Goal: Task Accomplishment & Management: Manage account settings

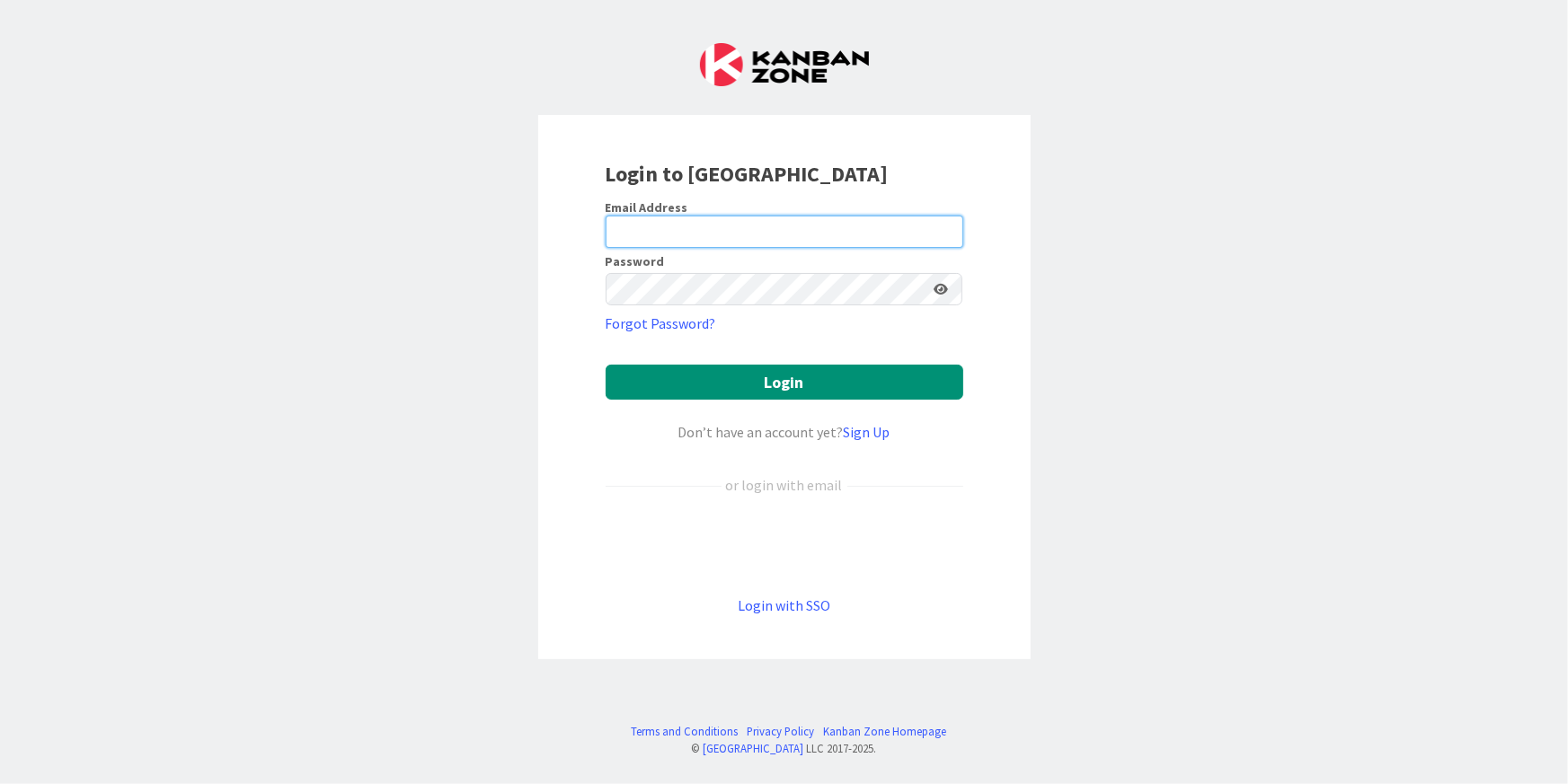
click at [693, 222] on input "email" at bounding box center [784, 231] width 357 height 32
type input "[PERSON_NAME][EMAIL_ADDRESS][PERSON_NAME][DOMAIN_NAME]"
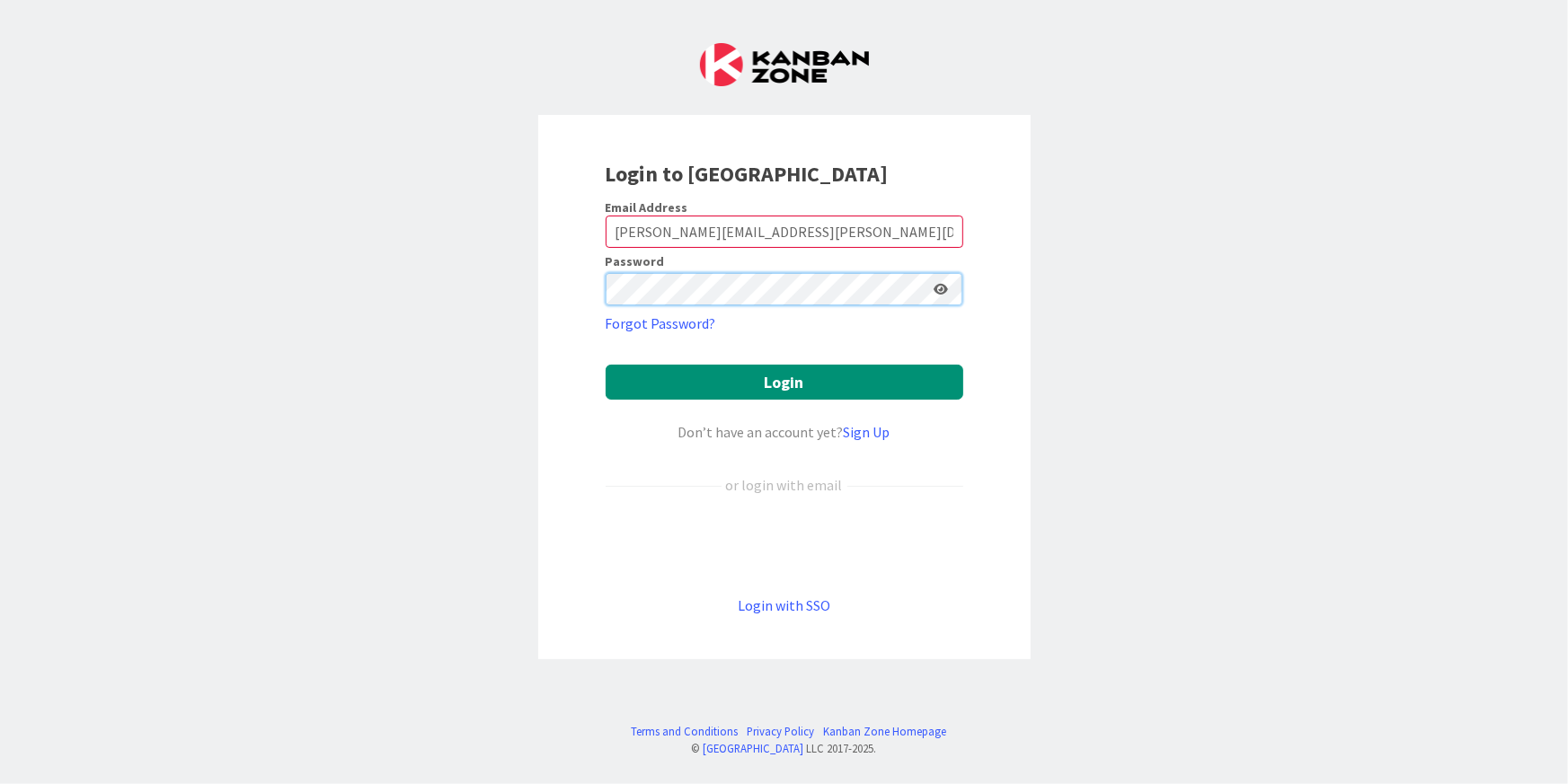
click at [606, 364] on button "Login" at bounding box center [784, 382] width 357 height 35
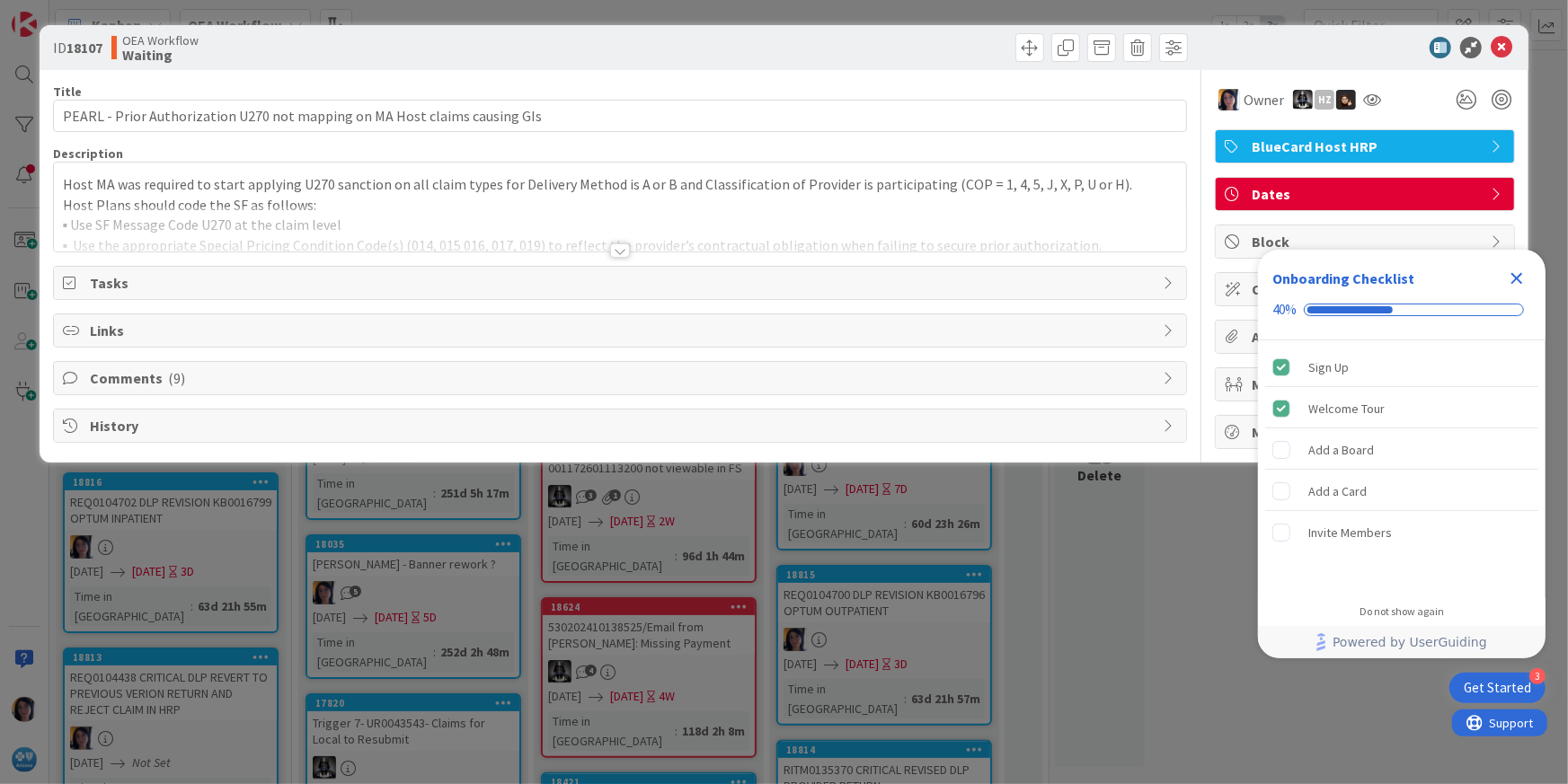
click at [1514, 270] on icon "Close Checklist" at bounding box center [1516, 278] width 21 height 21
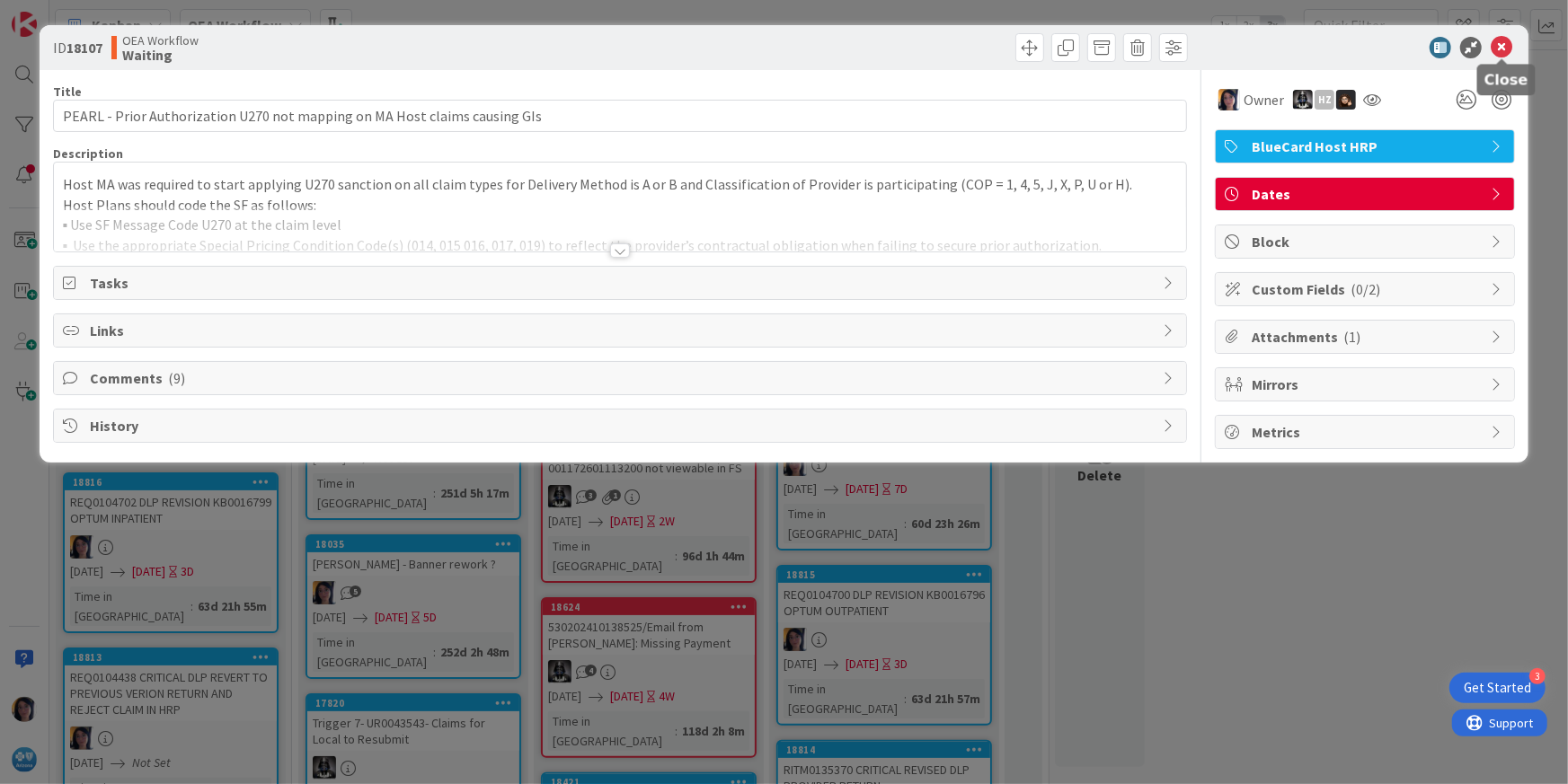
click at [1494, 50] on icon at bounding box center [1501, 47] width 21 height 21
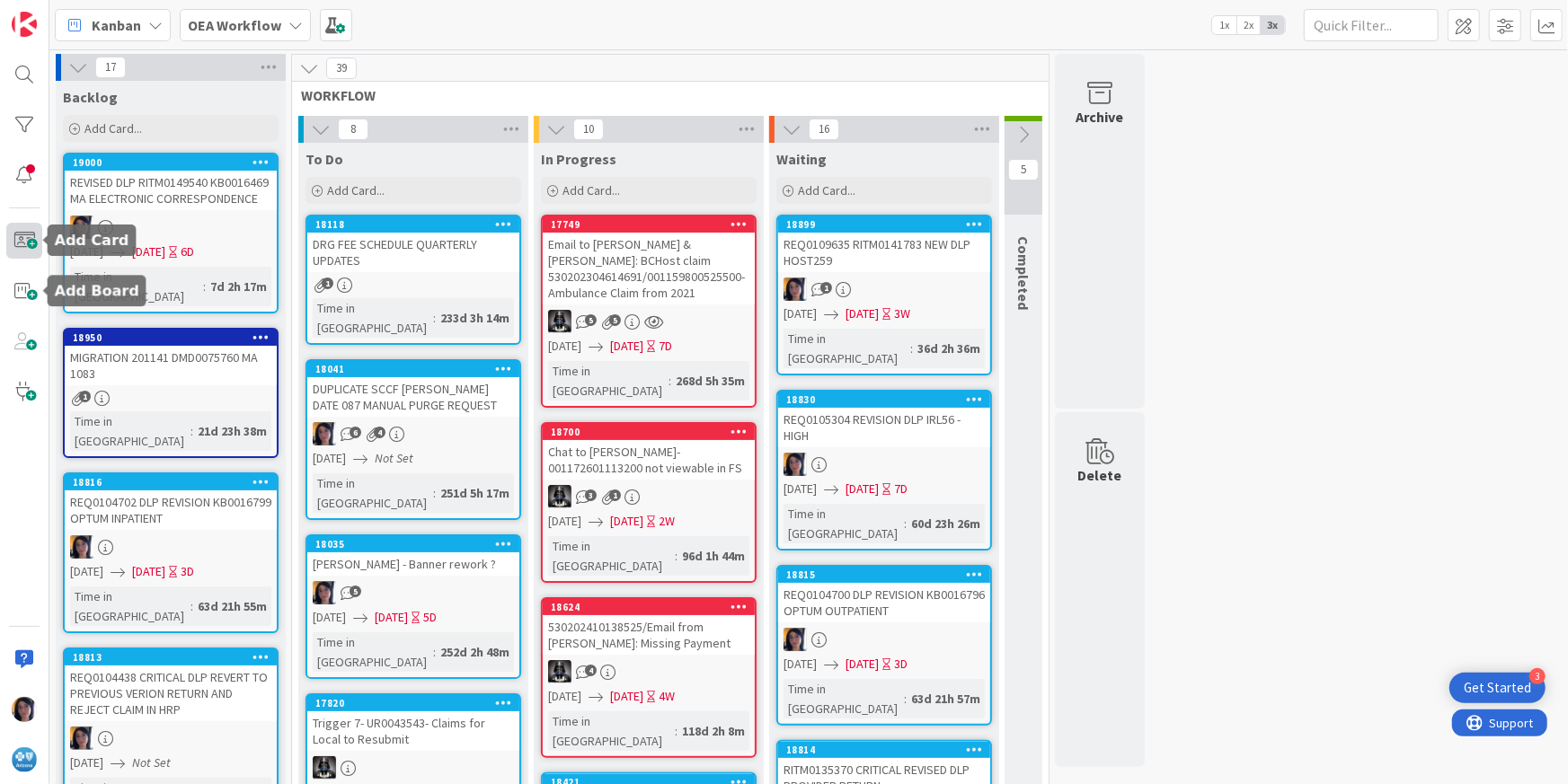
click at [29, 235] on span at bounding box center [24, 240] width 36 height 36
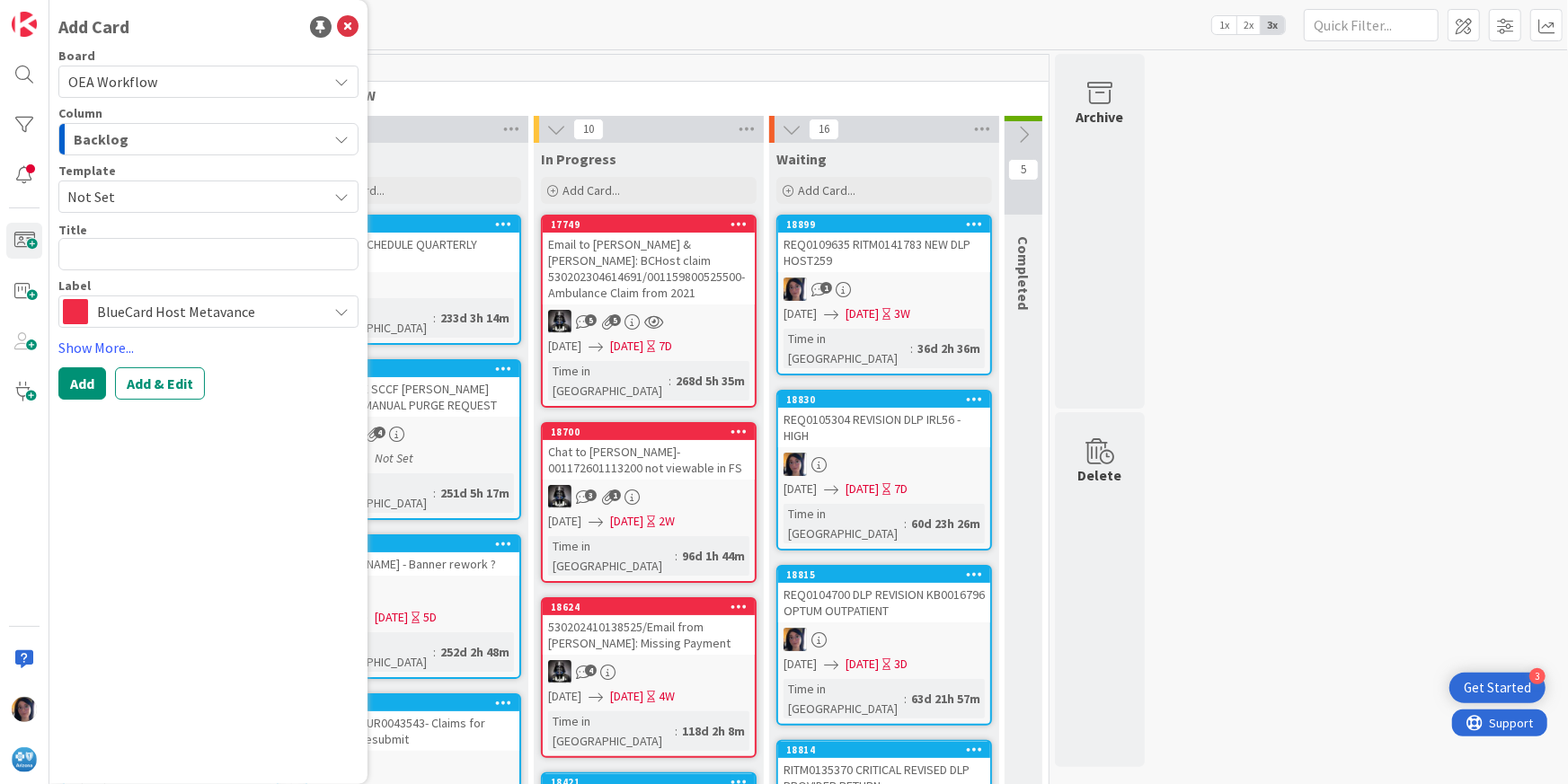
click at [112, 138] on span "Backlog" at bounding box center [101, 139] width 55 height 23
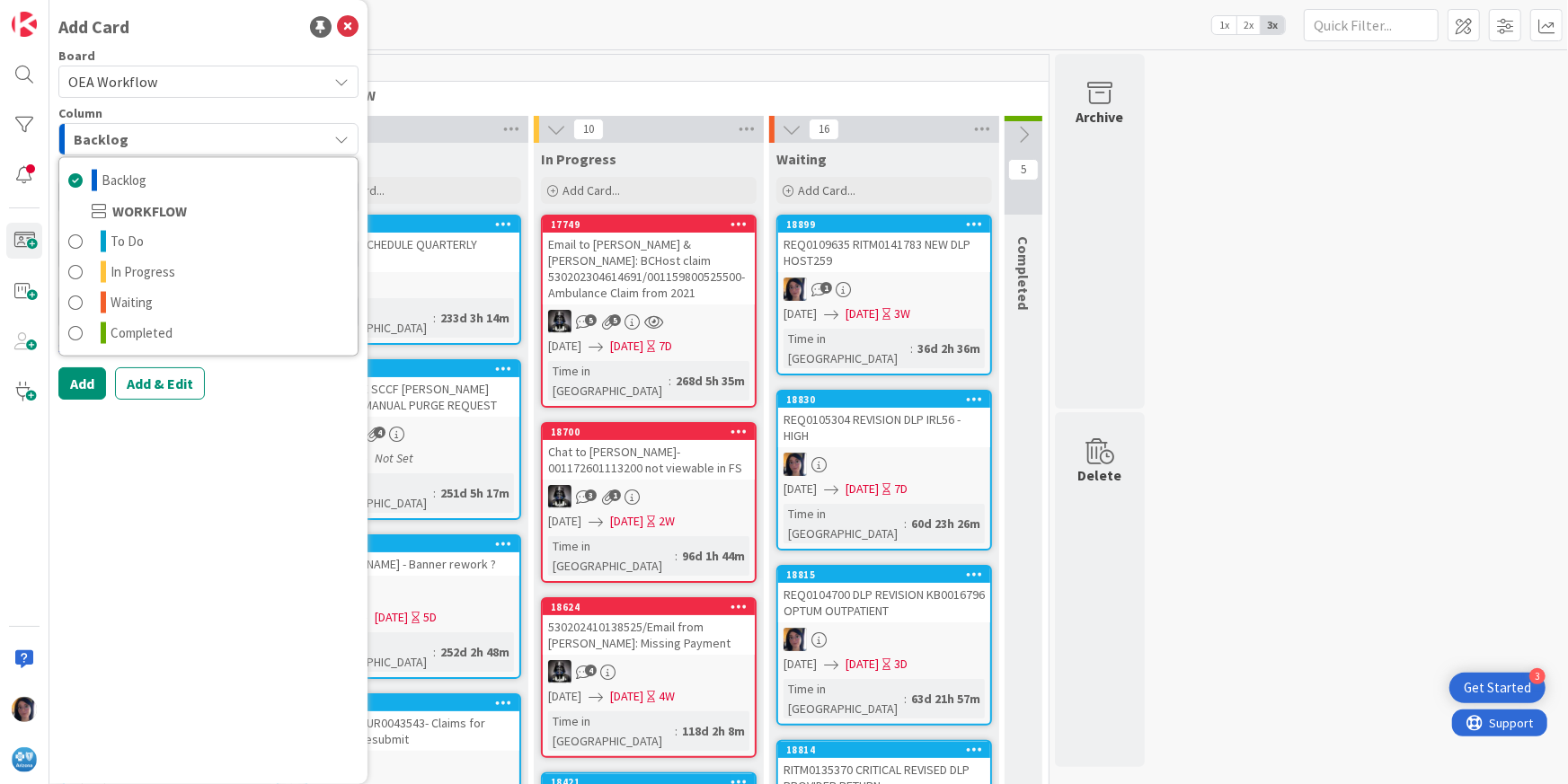
click at [126, 89] on span "OEA Workflow" at bounding box center [112, 82] width 89 height 18
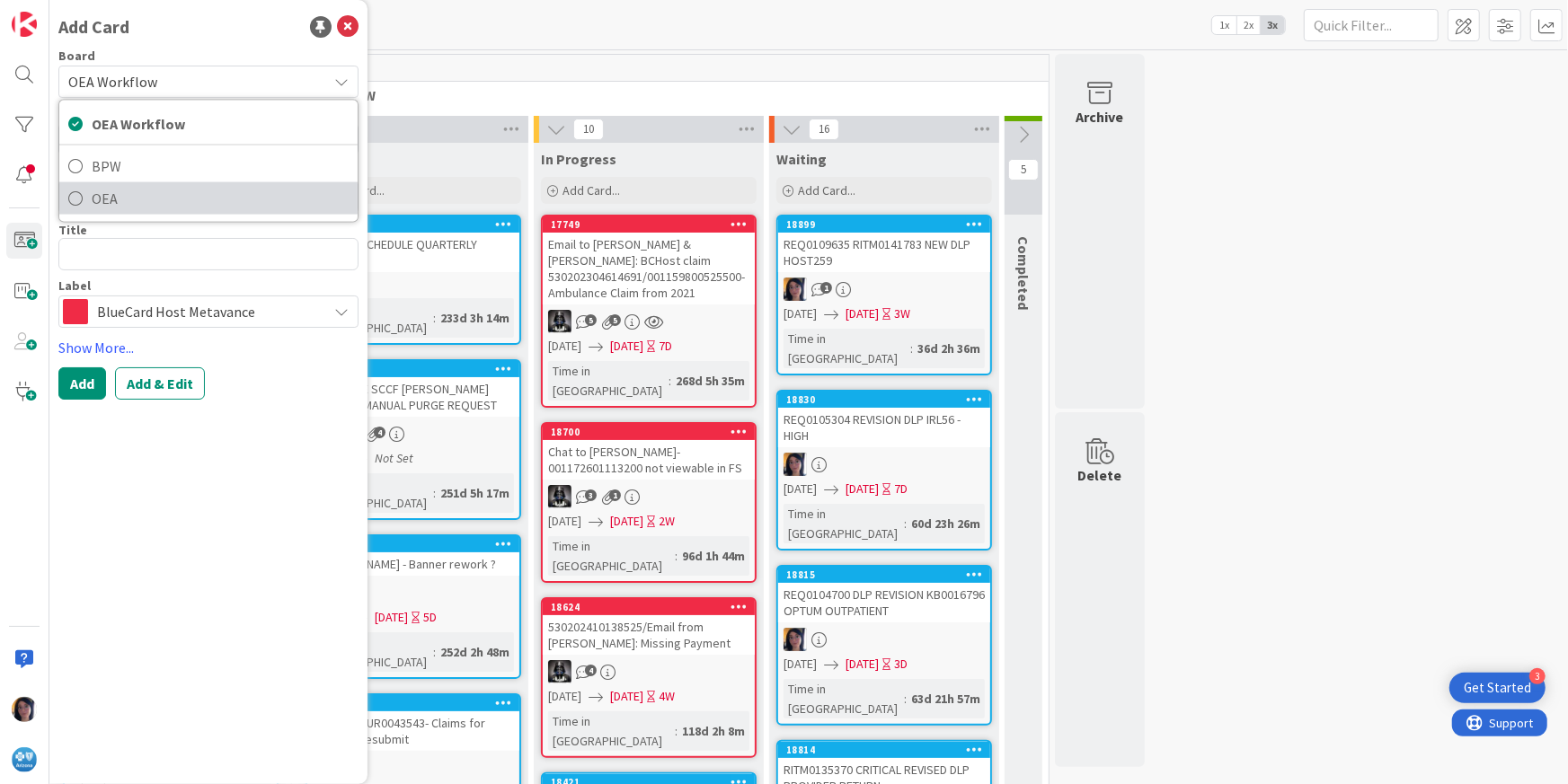
click at [104, 196] on span "OEA" at bounding box center [220, 198] width 257 height 27
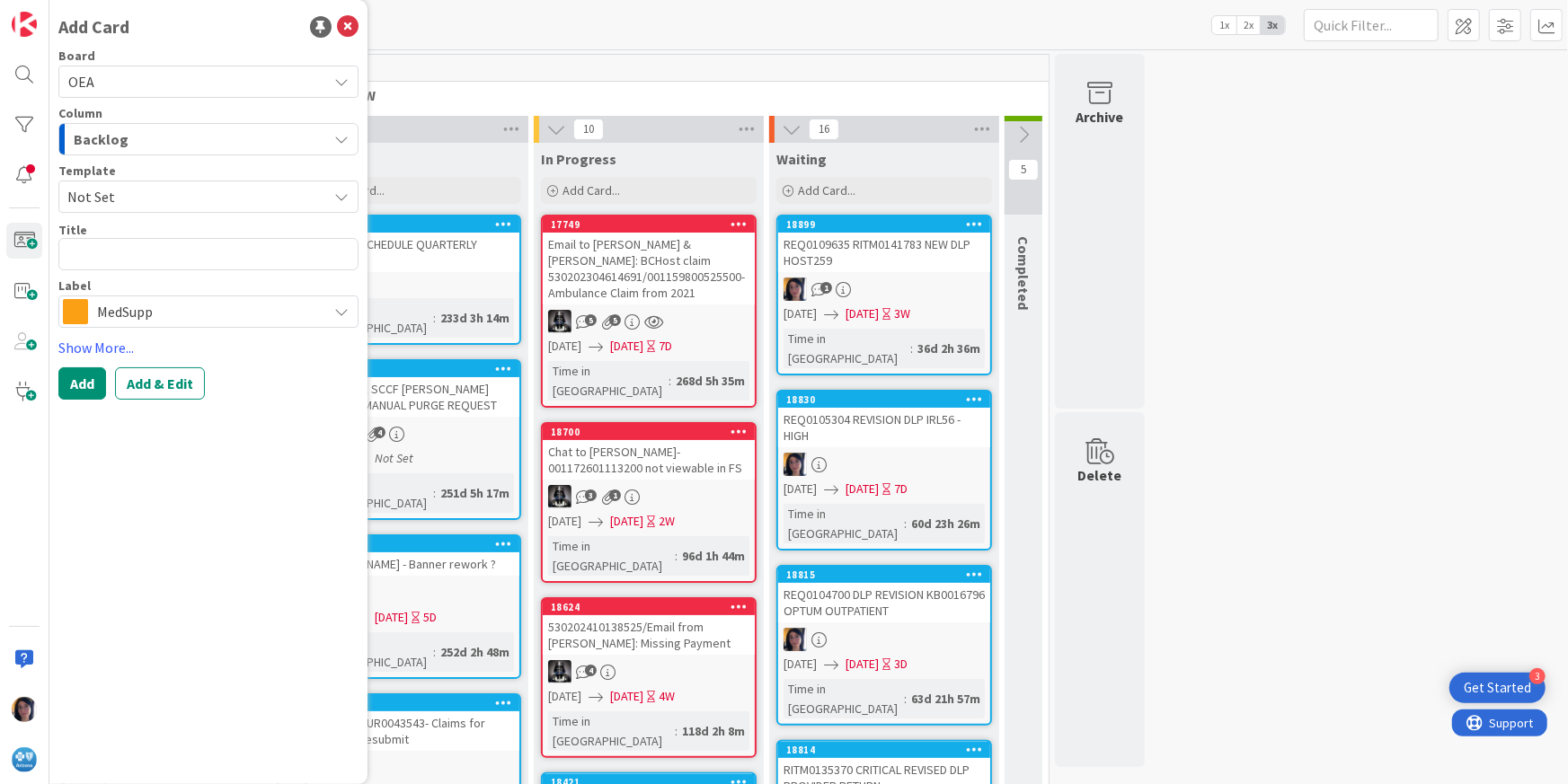
click at [99, 138] on span "Backlog" at bounding box center [101, 139] width 55 height 23
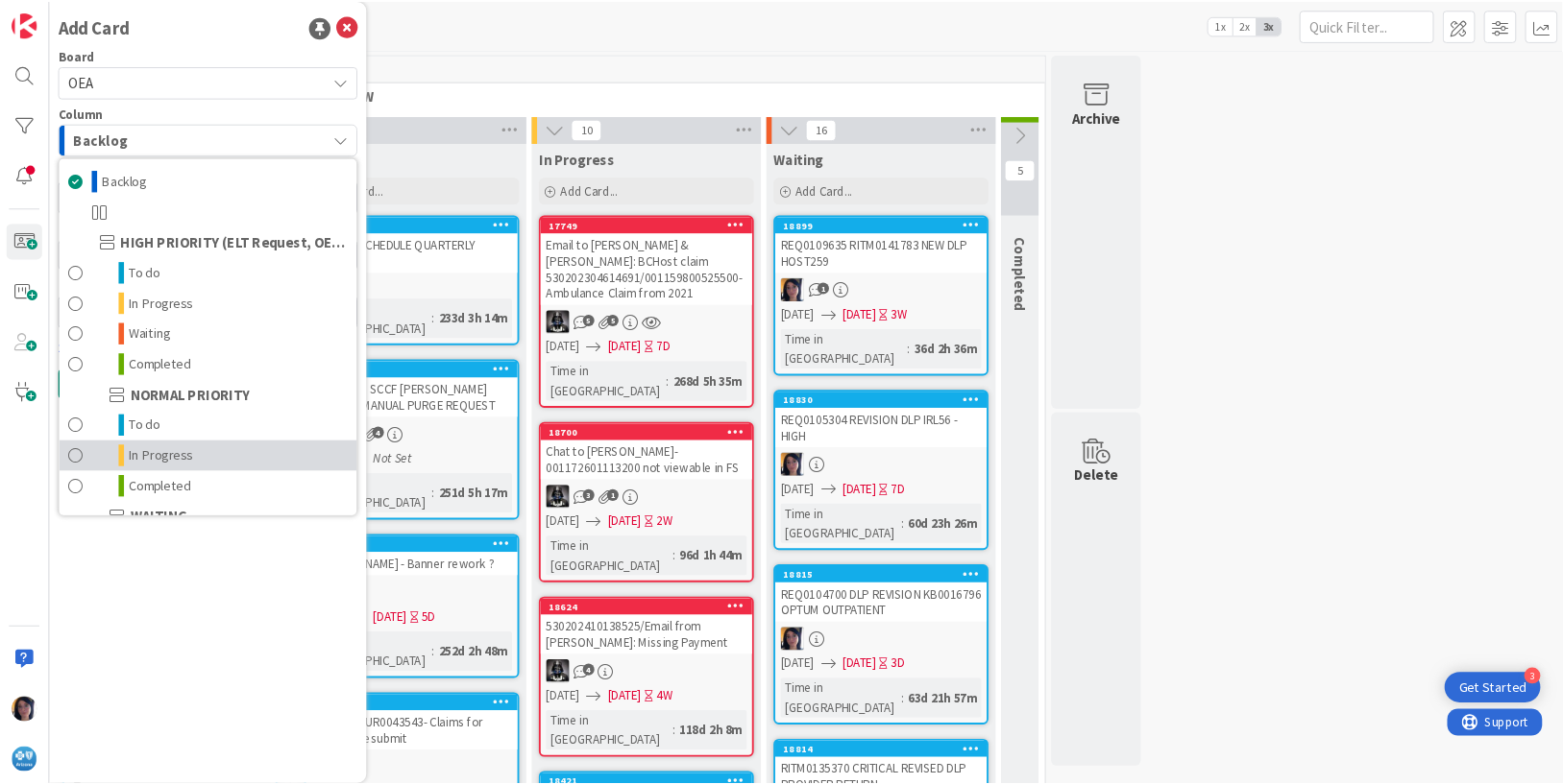
scroll to position [187, 0]
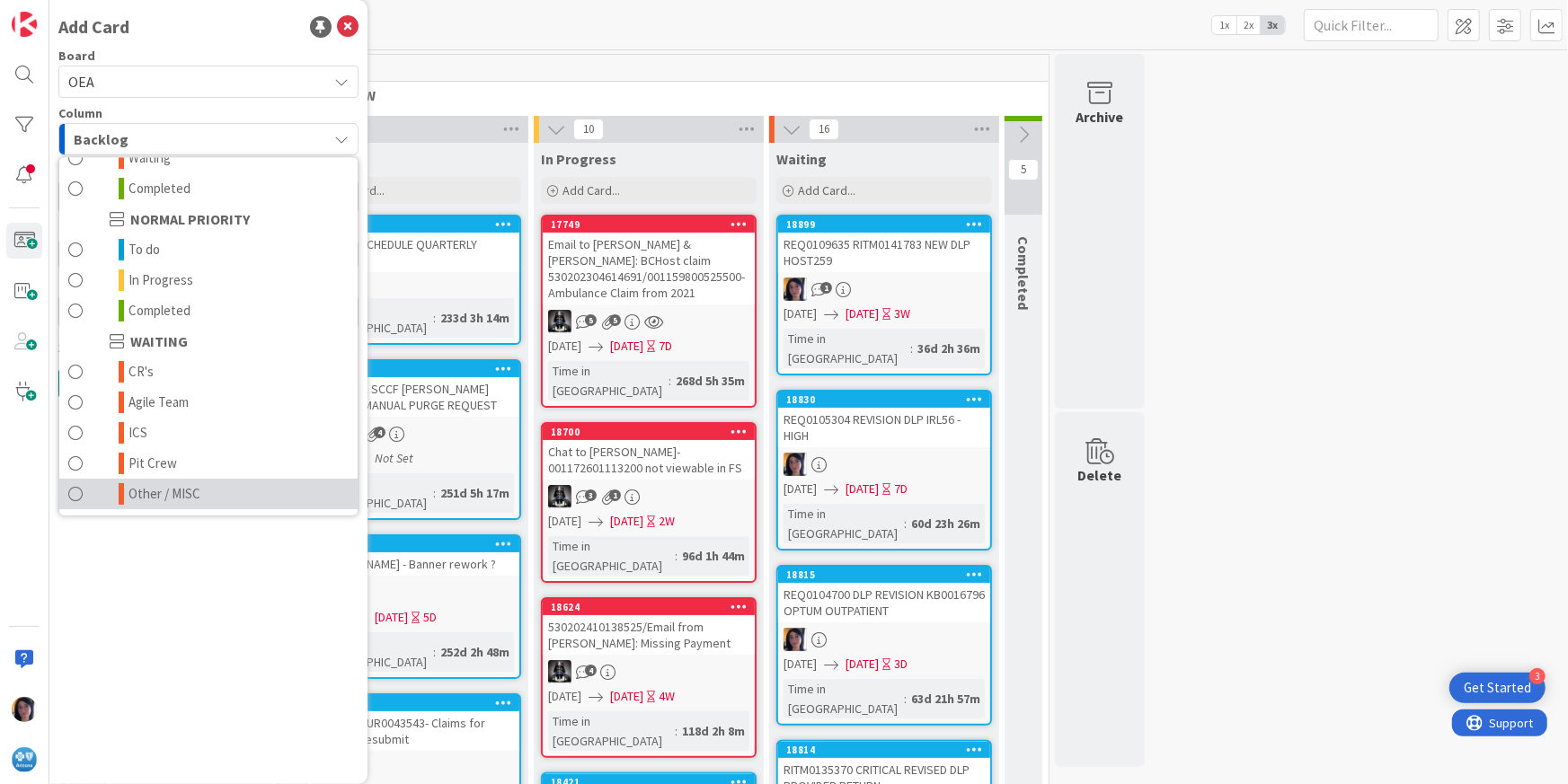
click at [155, 495] on span "Other / MISC" at bounding box center [165, 493] width 72 height 21
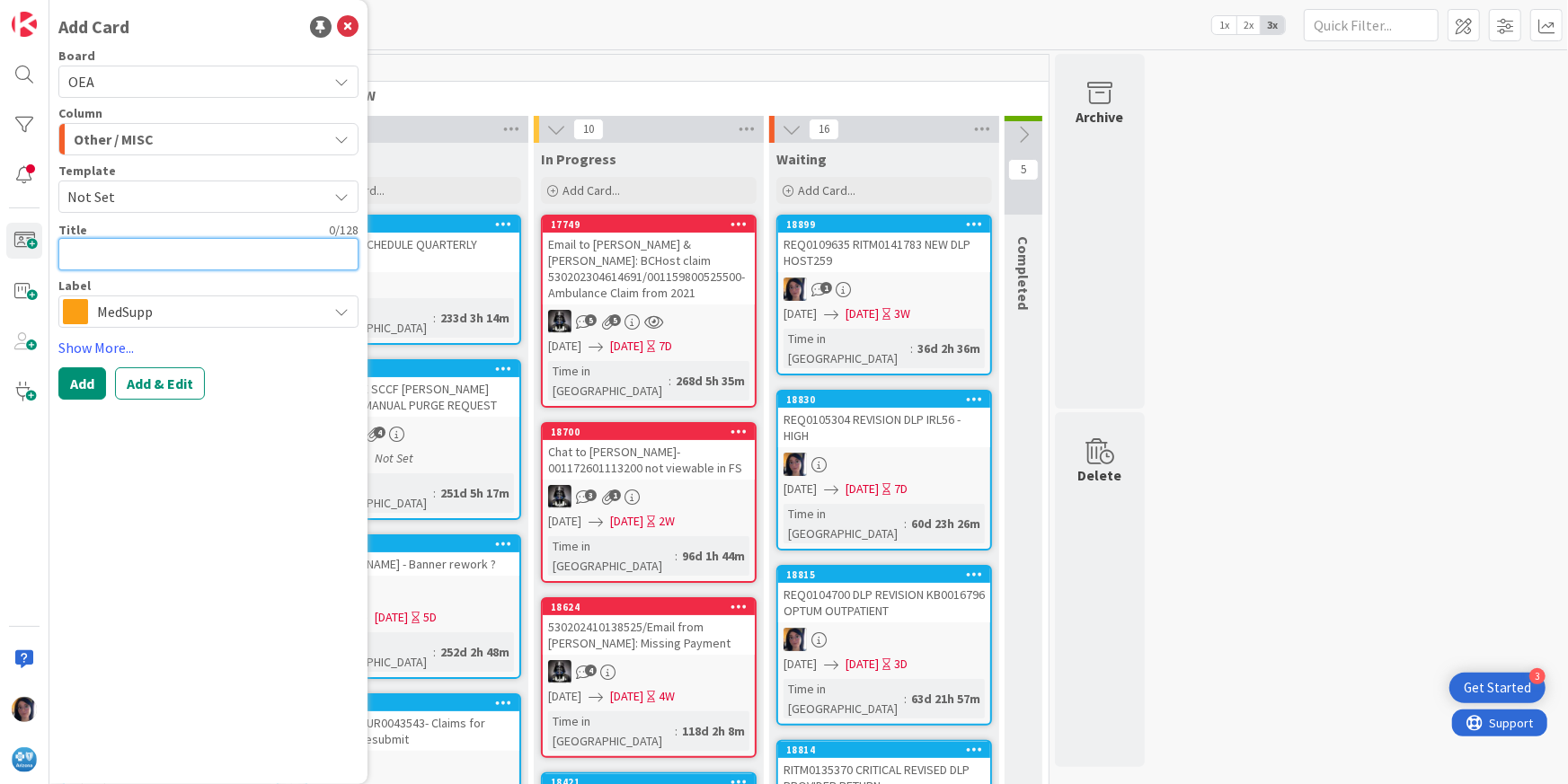
click at [99, 259] on textarea at bounding box center [208, 254] width 300 height 32
paste textarea "UR0131826"
type textarea "x"
type textarea "UR0131826"
type textarea "x"
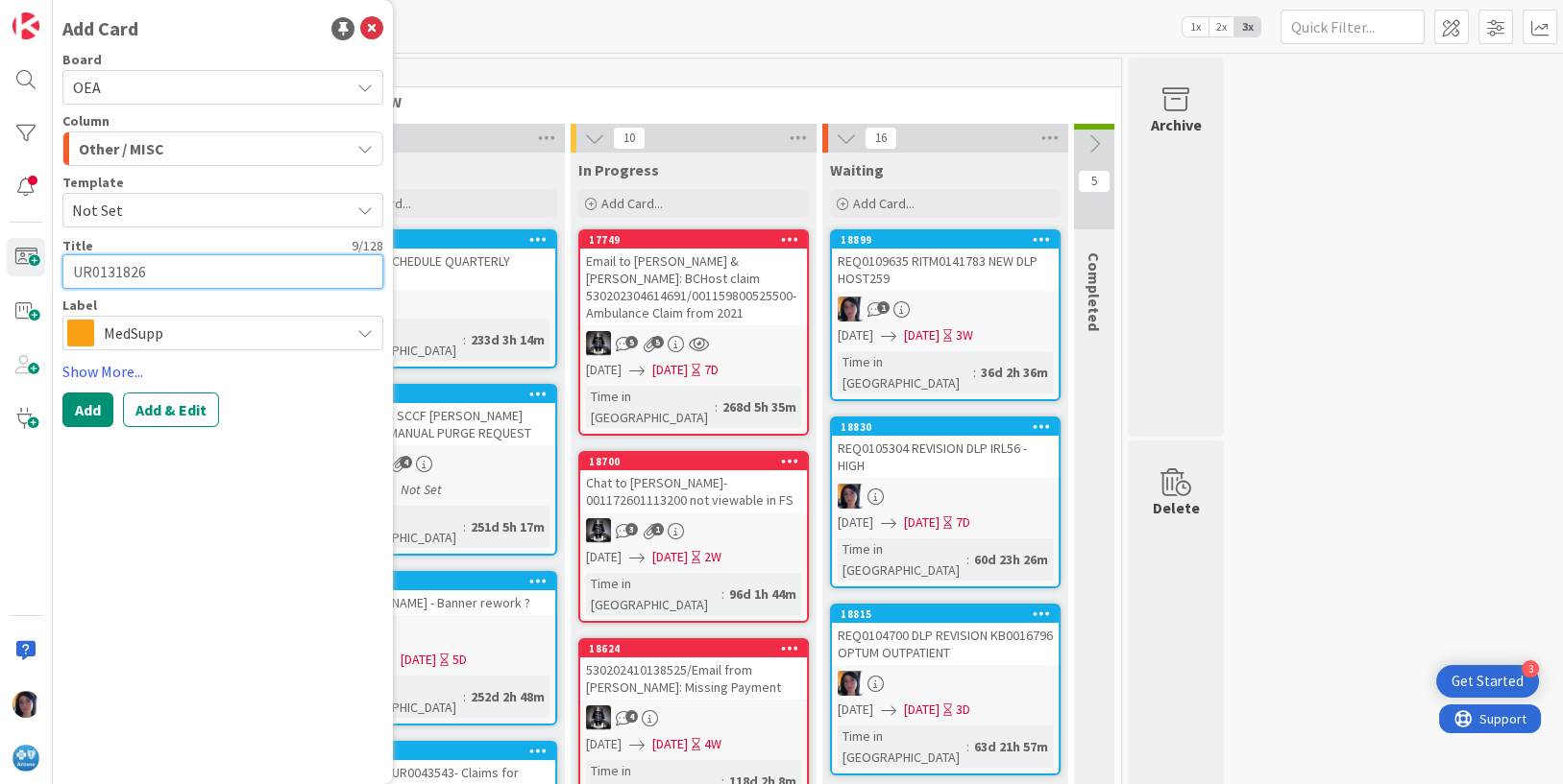
type textarea "UR0131826"
click at [175, 274] on textarea "UR0131826" at bounding box center [222, 271] width 321 height 34
type textarea "x"
type textarea "UR0131826"
paste textarea "HOST Medicare Advantage is not applying U270 to claims types other than Inpatie…"
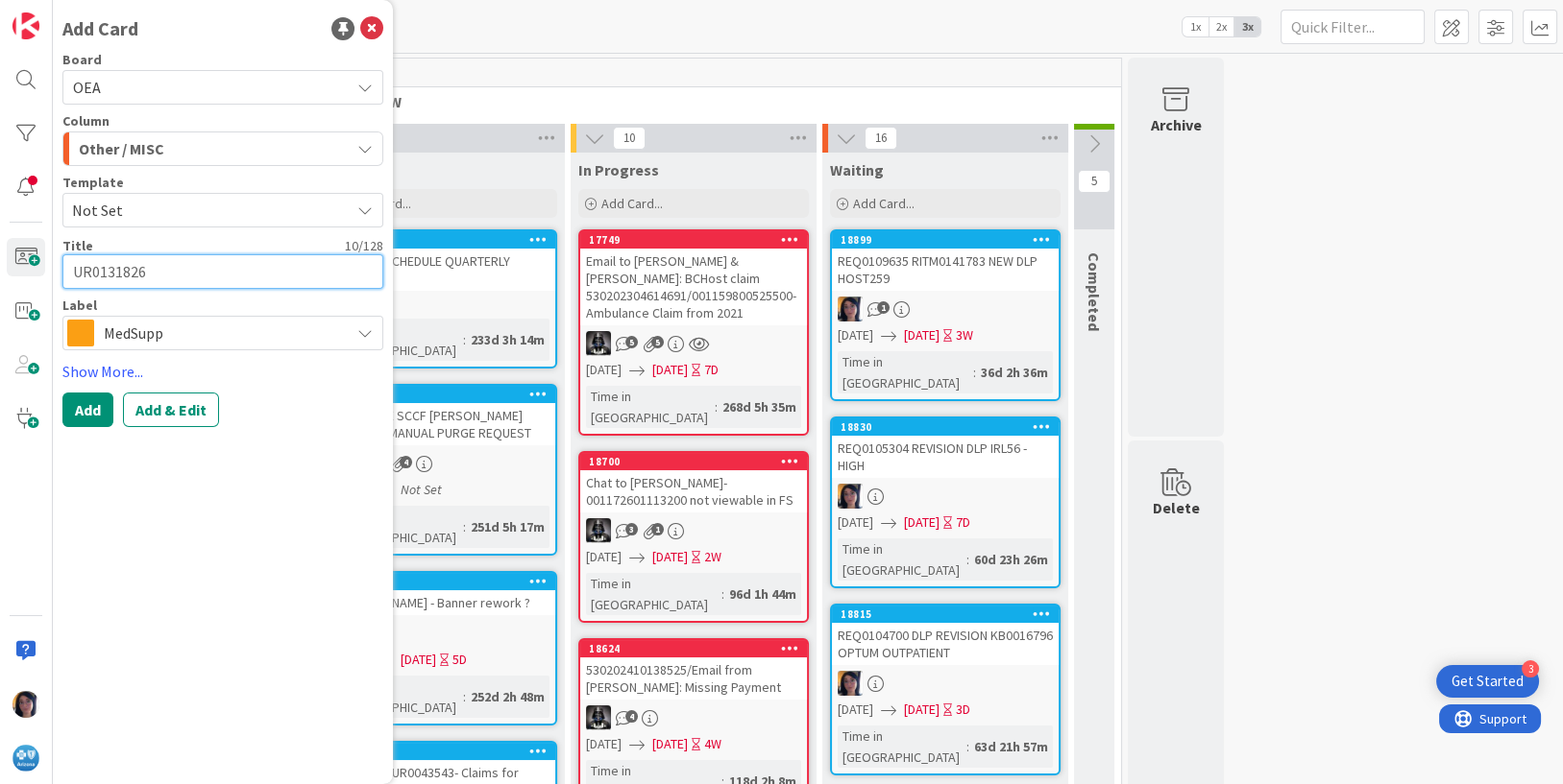
type textarea "x"
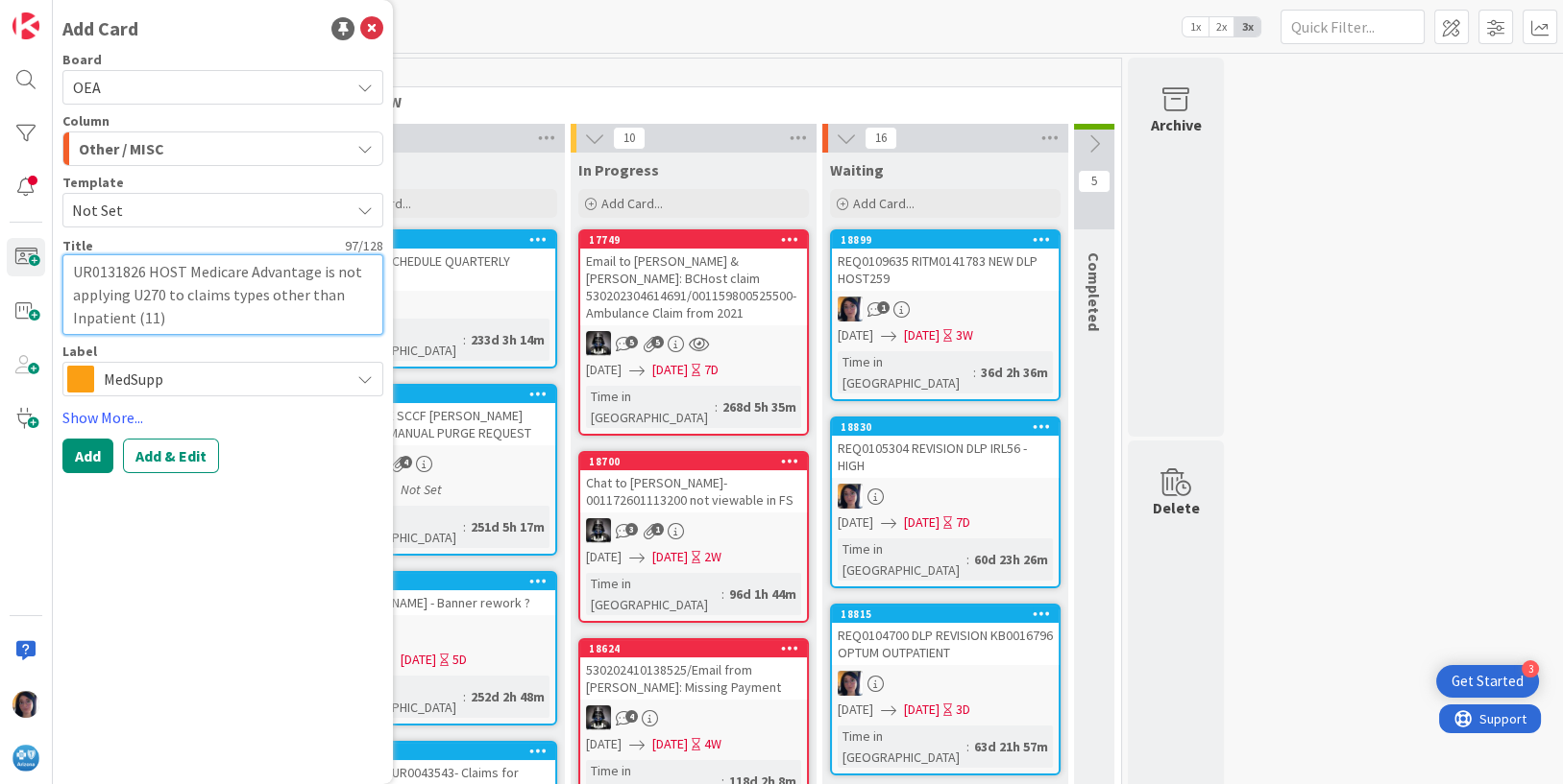
type textarea "UR0131826 HOST Medicare Advantage is not applying U270 to claims types other th…"
click at [133, 378] on span "MedSupp" at bounding box center [221, 379] width 236 height 27
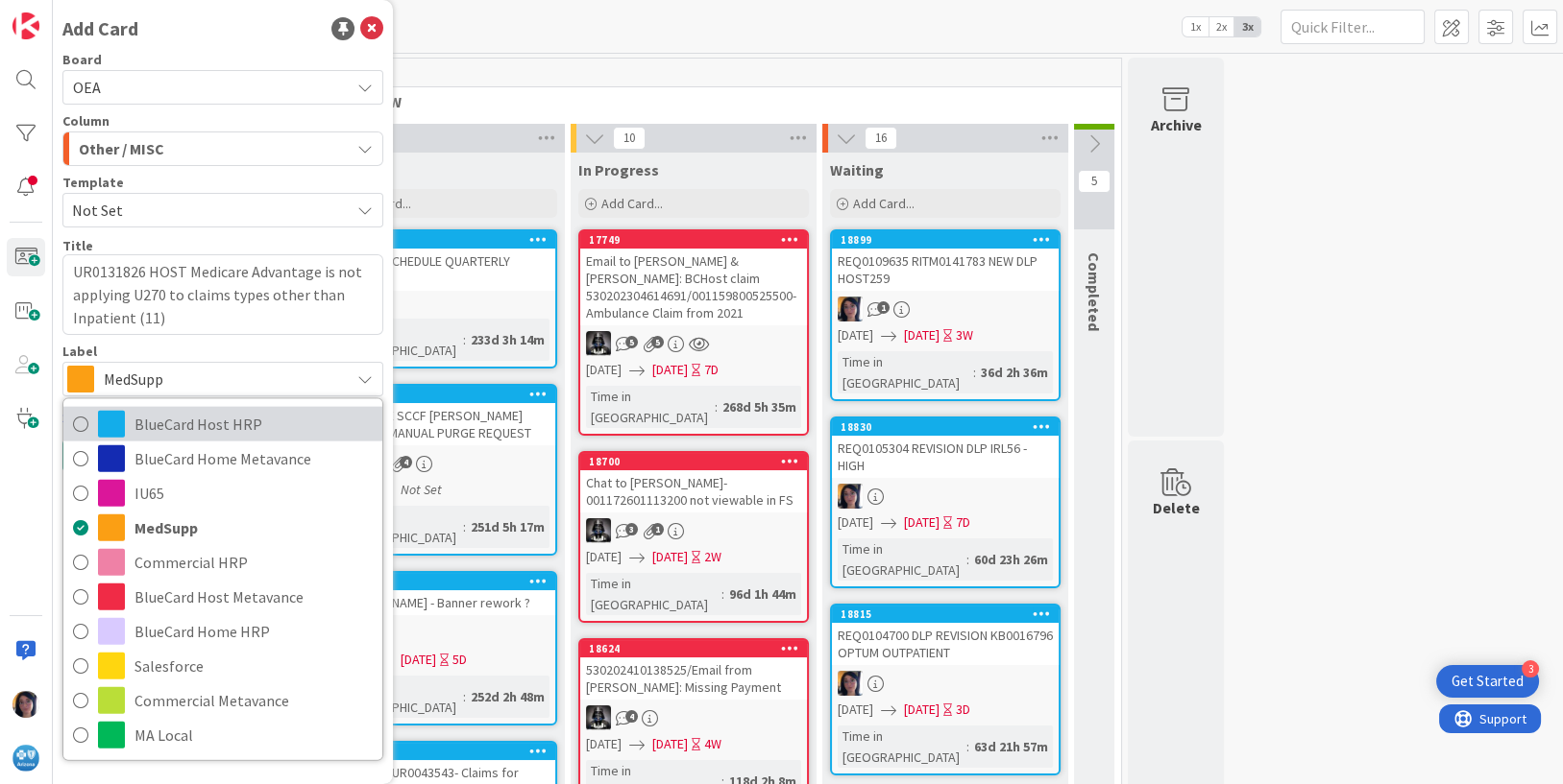
click at [147, 420] on span "BlueCard Host HRP" at bounding box center [254, 423] width 238 height 29
type textarea "x"
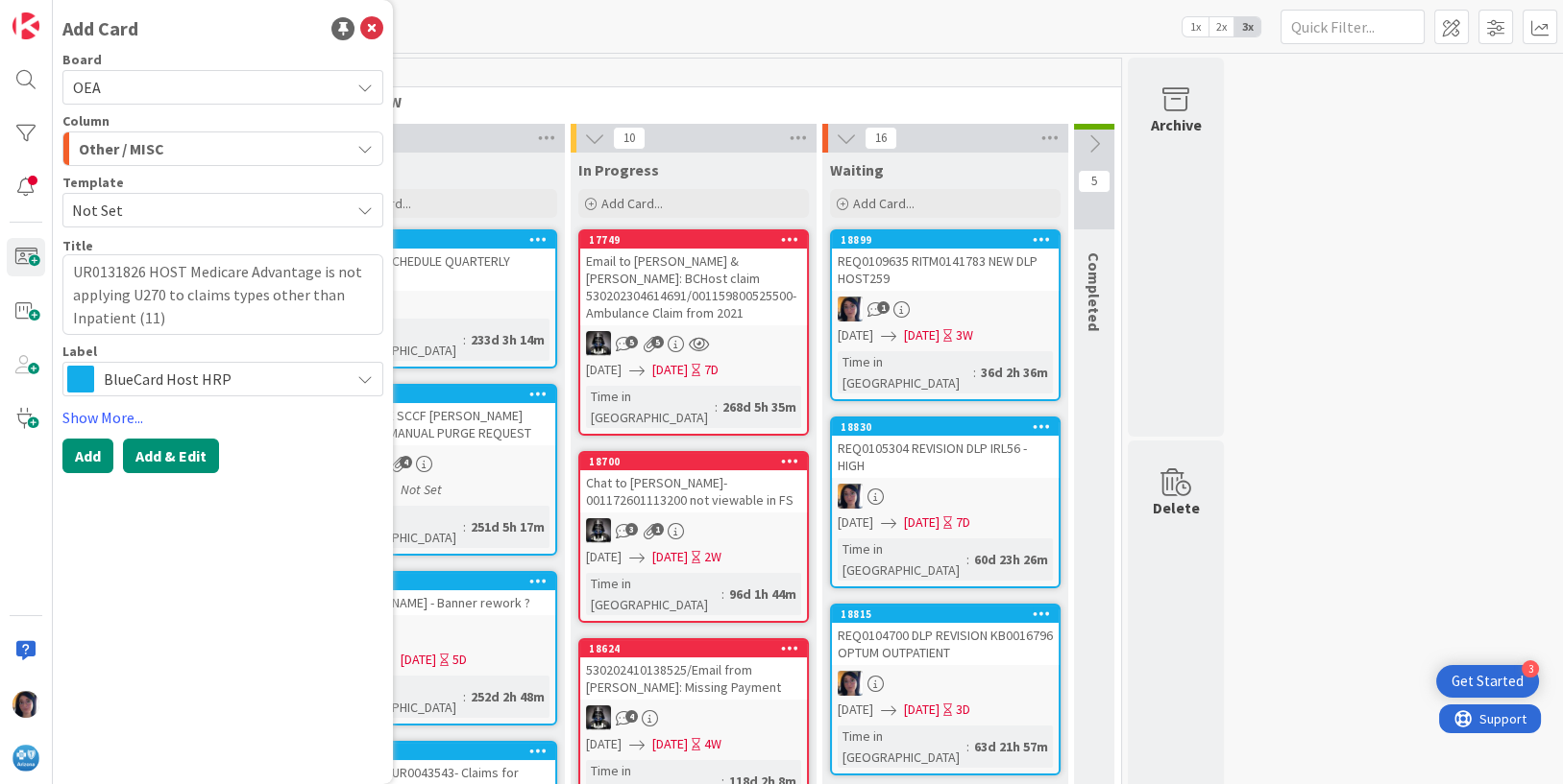
click at [167, 452] on button "Add & Edit" at bounding box center [171, 455] width 96 height 34
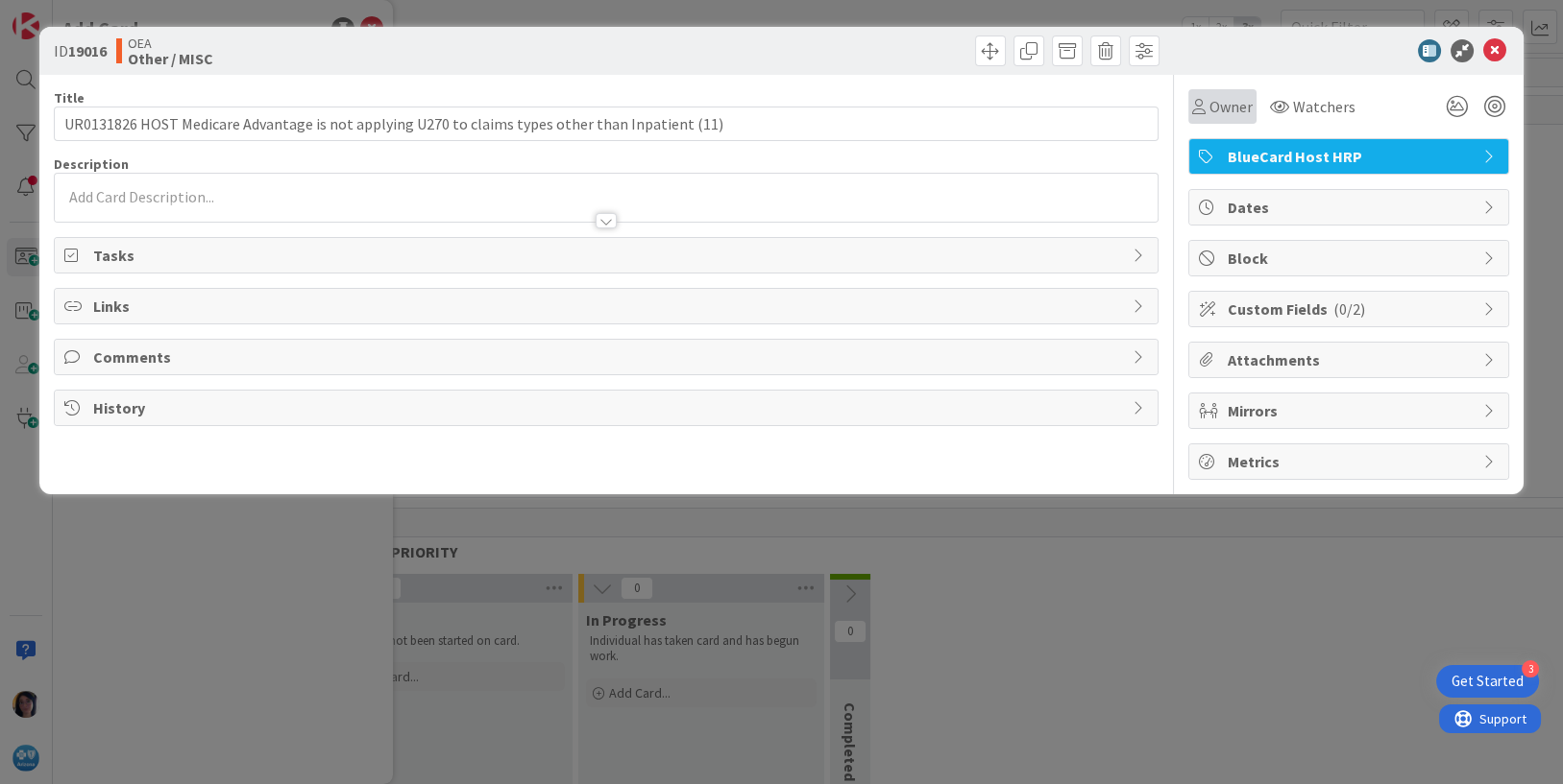
click at [1214, 97] on span "Owner" at bounding box center [1231, 106] width 43 height 23
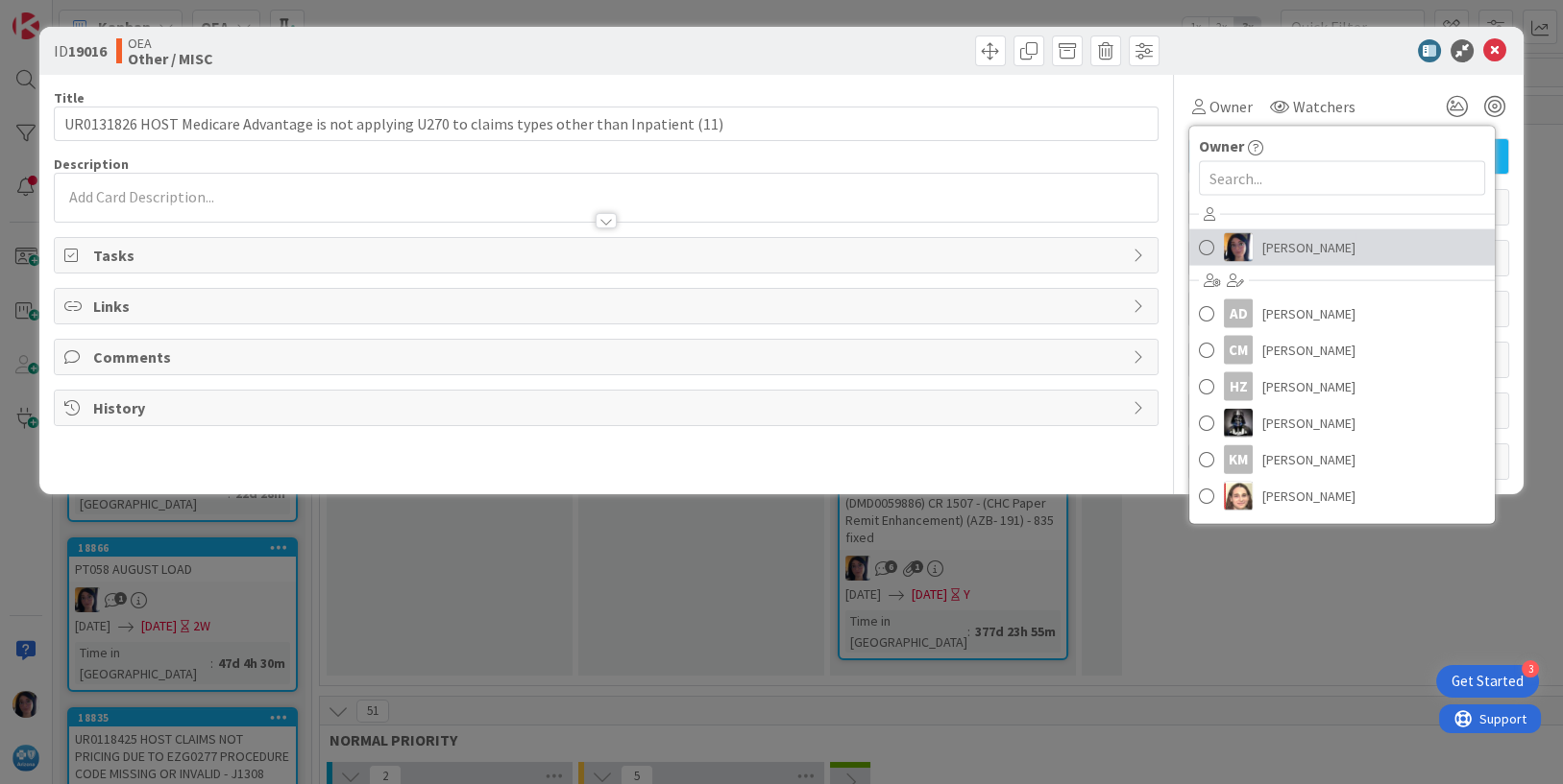
drag, startPoint x: 1251, startPoint y: 243, endPoint x: 1266, endPoint y: 208, distance: 38.1
click at [1253, 242] on link "[PERSON_NAME]" at bounding box center [1342, 247] width 305 height 36
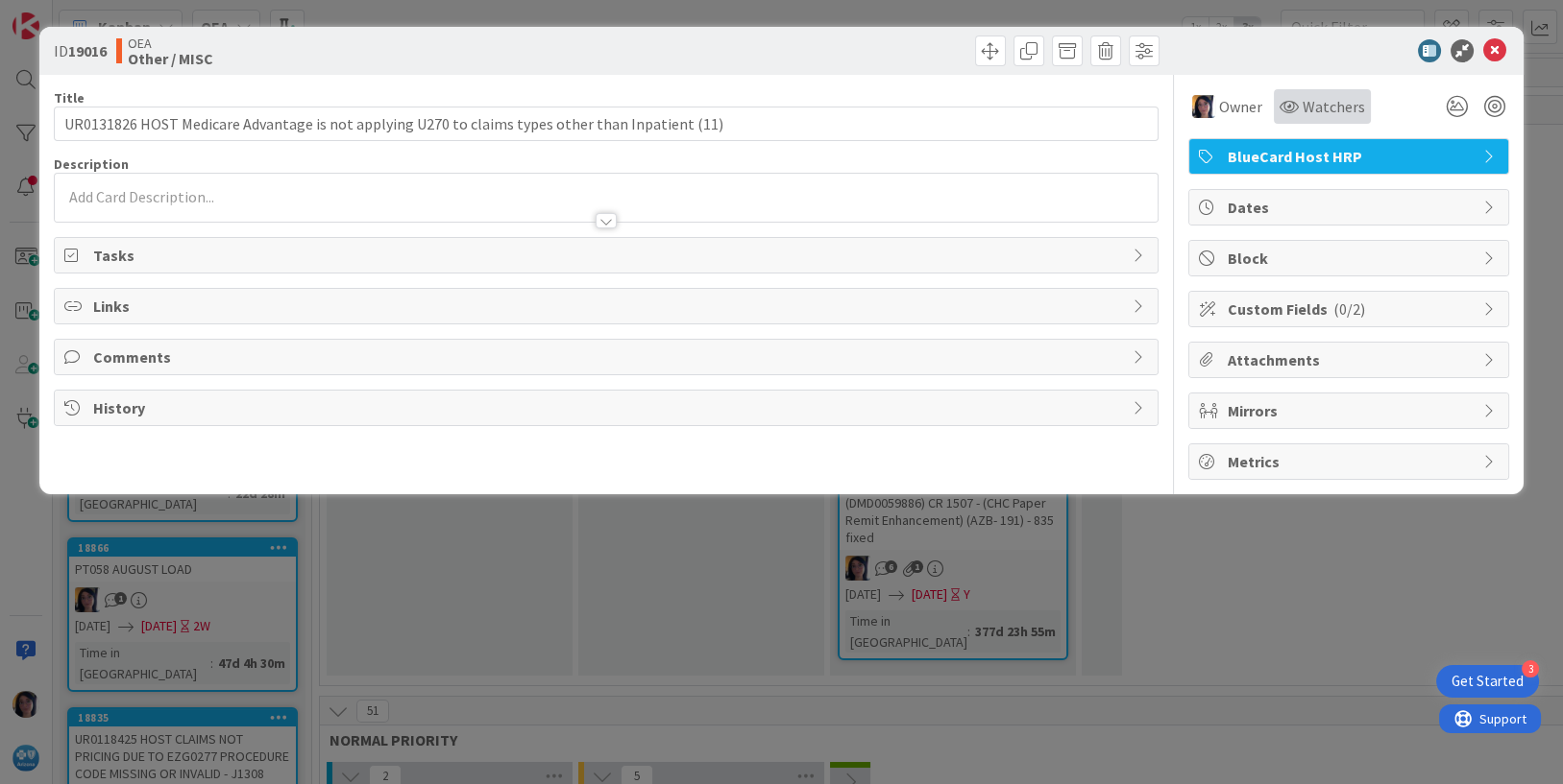
click at [1316, 106] on span "Watchers" at bounding box center [1333, 106] width 62 height 23
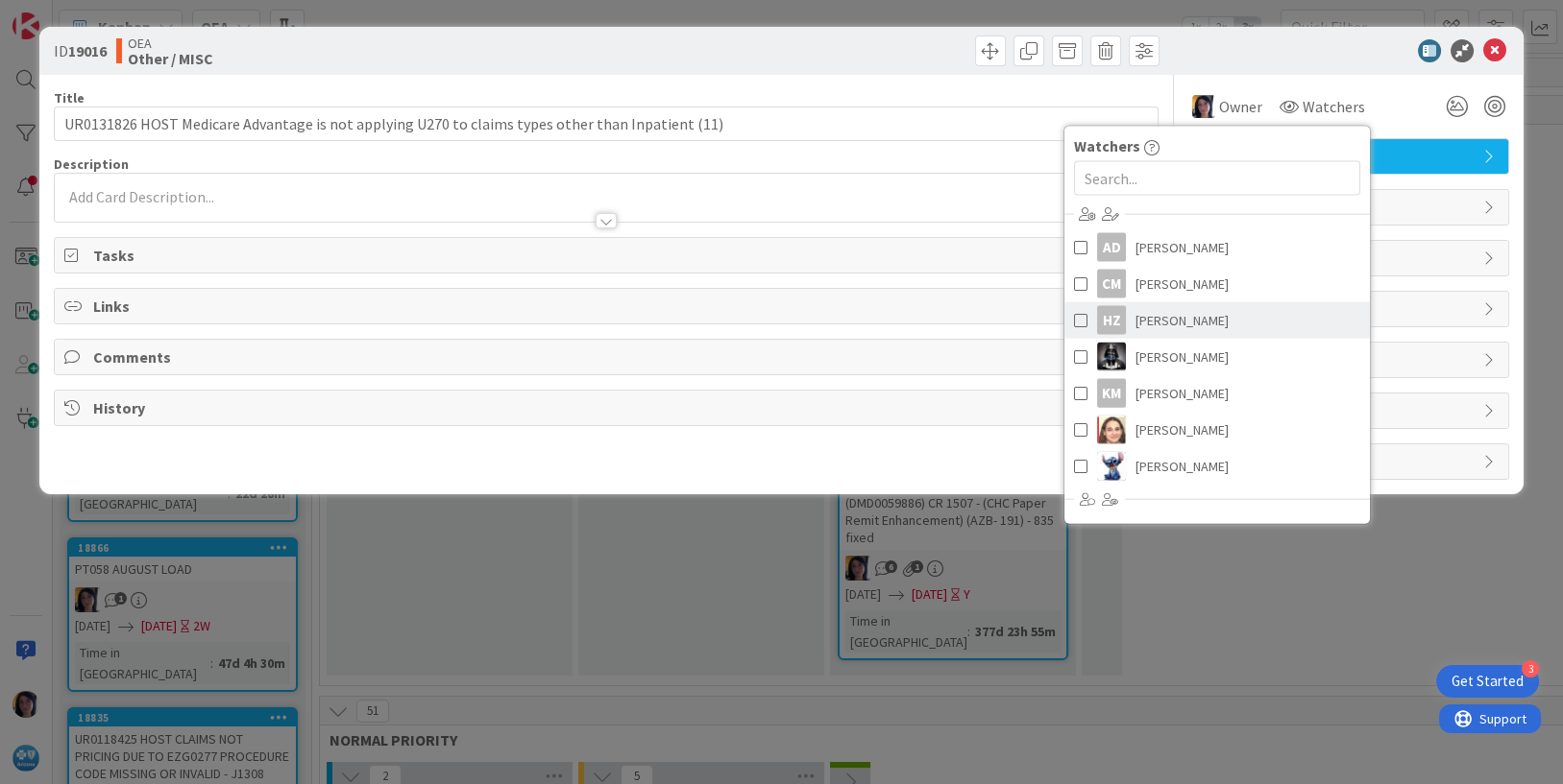
click at [1159, 315] on span "[PERSON_NAME]" at bounding box center [1181, 320] width 94 height 29
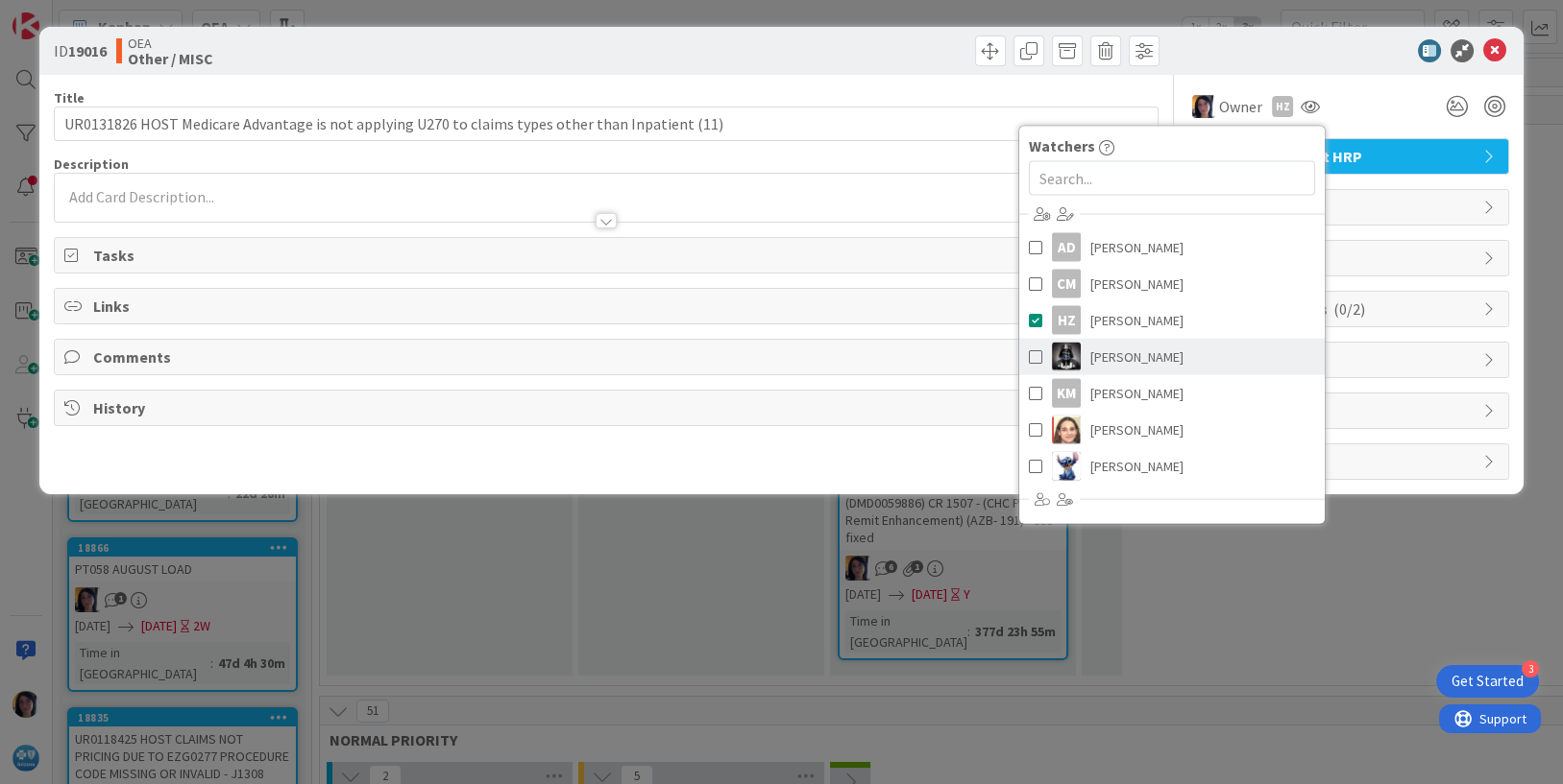
click at [1126, 346] on span "[PERSON_NAME]" at bounding box center [1137, 356] width 94 height 29
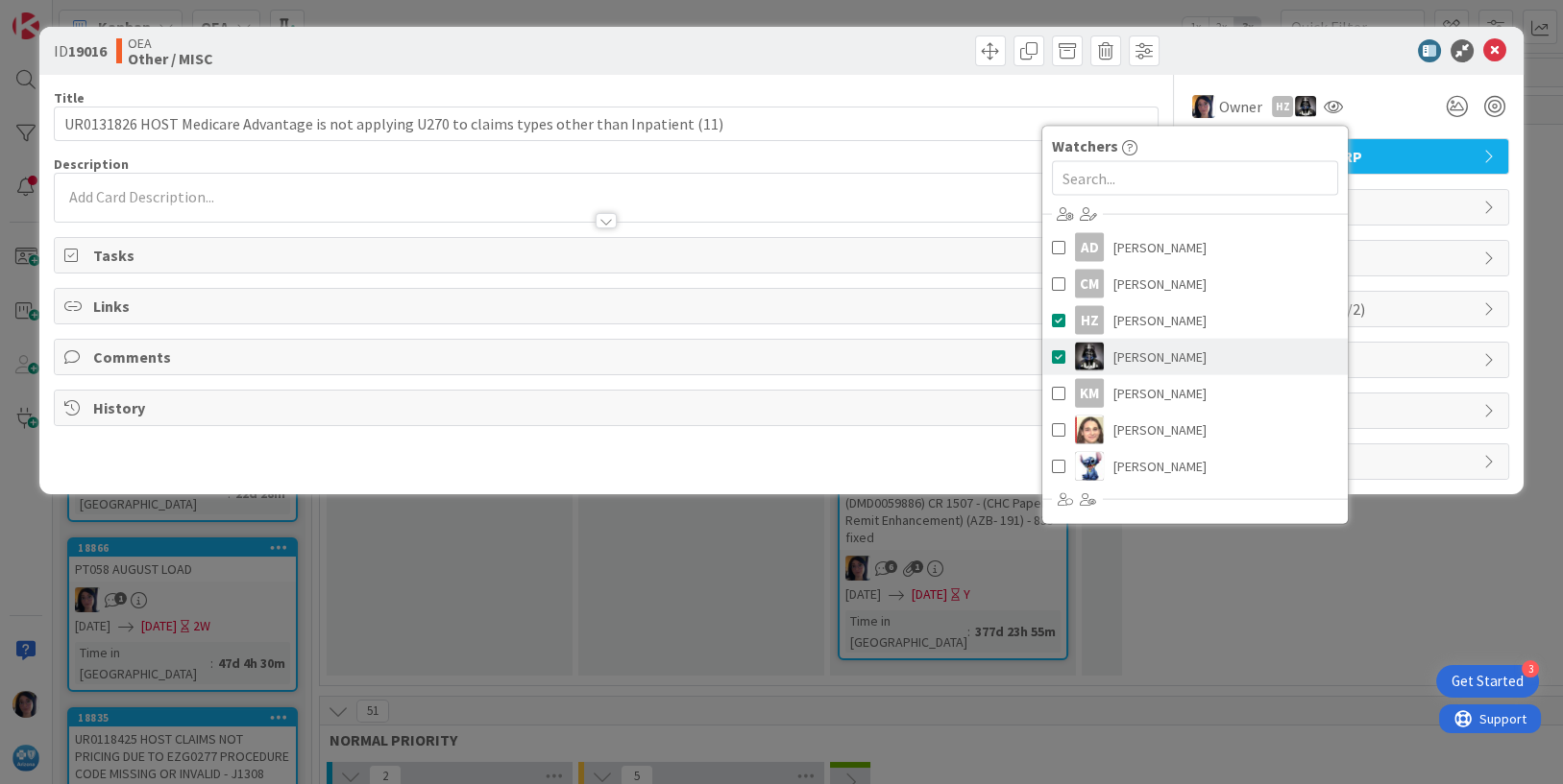
scroll to position [216, 0]
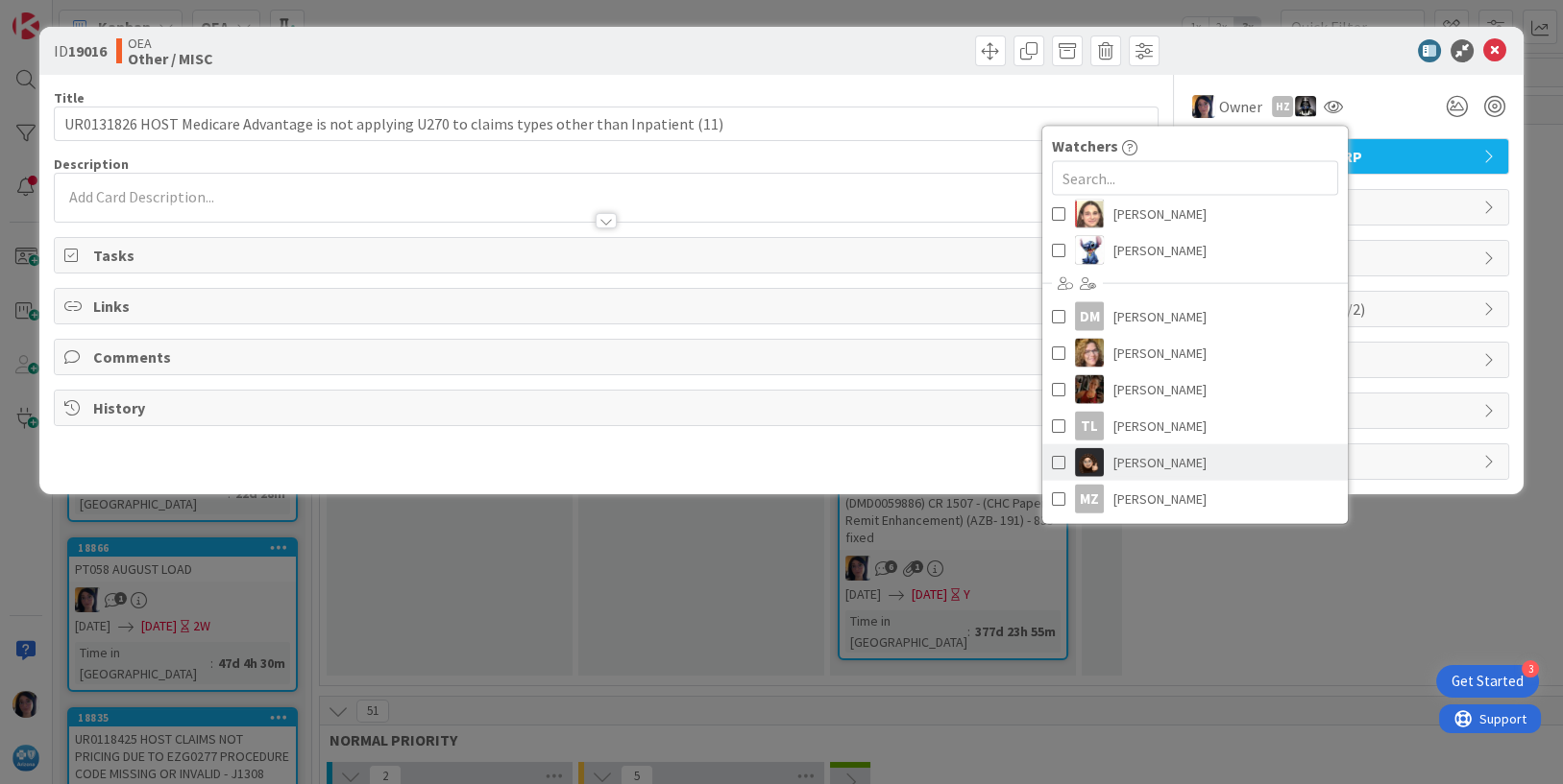
click at [1130, 452] on span "[PERSON_NAME]" at bounding box center [1159, 462] width 94 height 29
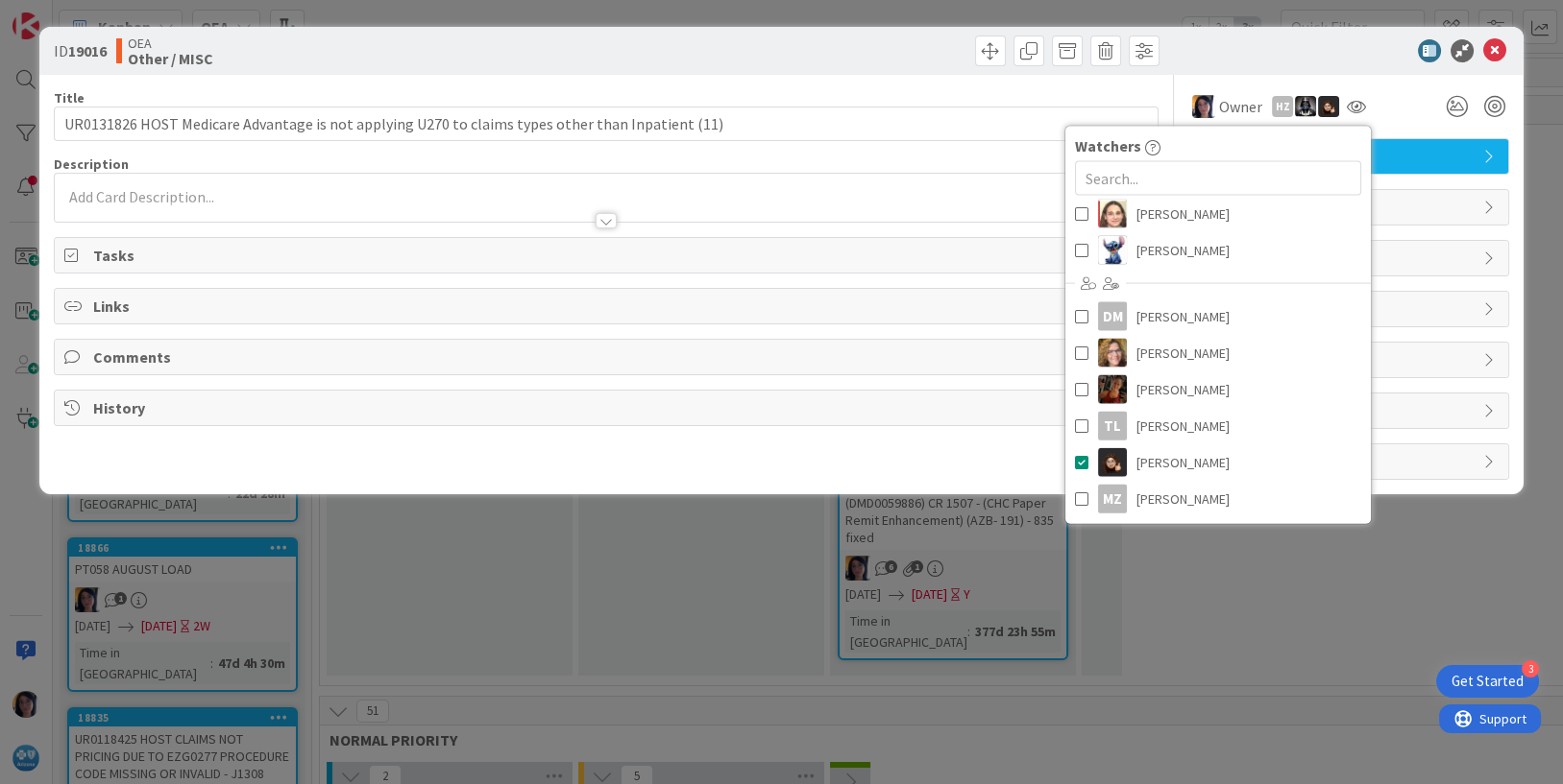
drag, startPoint x: 145, startPoint y: 359, endPoint x: 755, endPoint y: 372, distance: 610.1
click at [148, 361] on span "Comments" at bounding box center [608, 356] width 1031 height 23
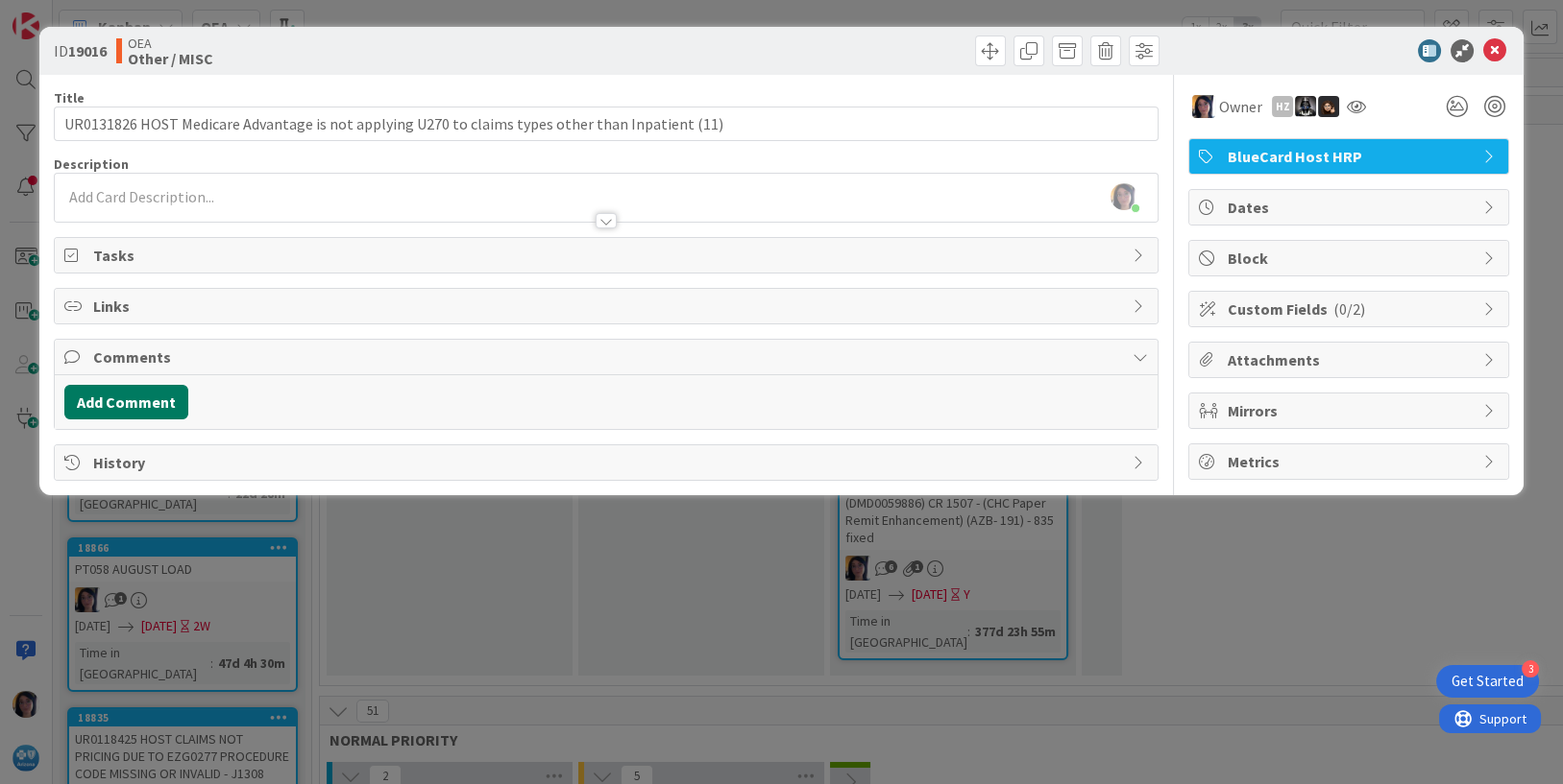
click at [147, 403] on button "Add Comment" at bounding box center [126, 401] width 124 height 34
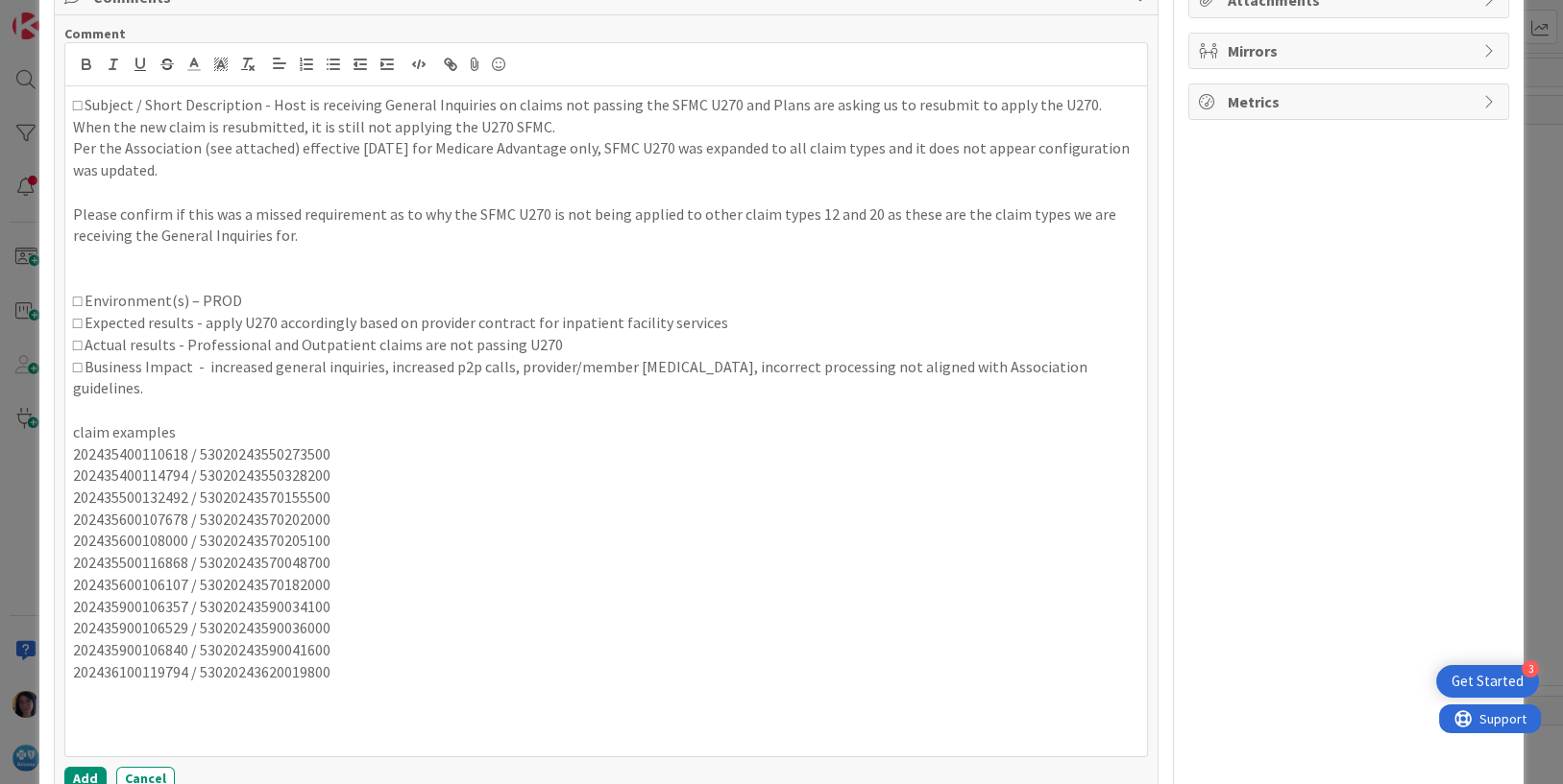
scroll to position [445, 0]
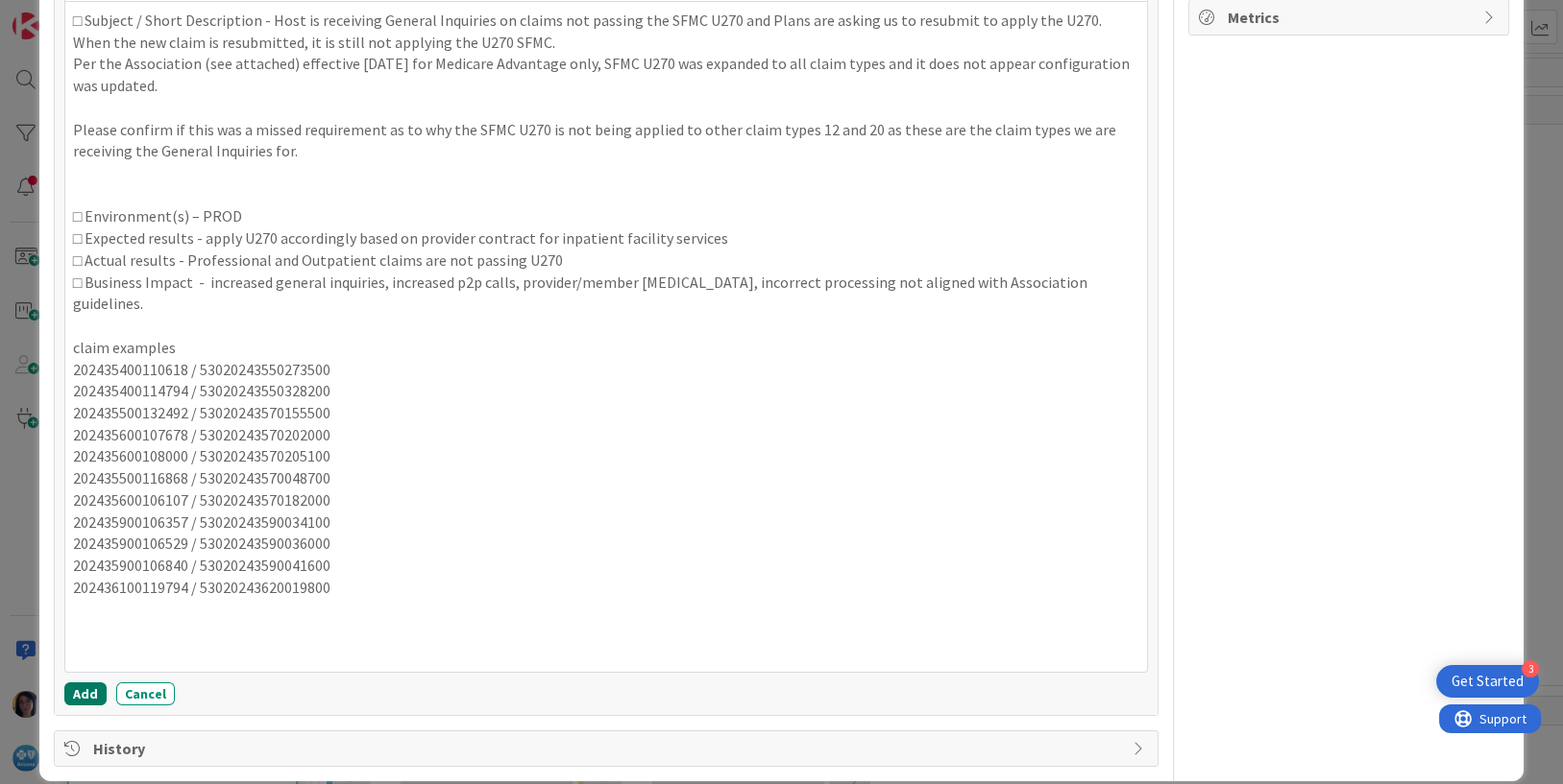
click at [84, 683] on button "Add" at bounding box center [85, 694] width 42 height 23
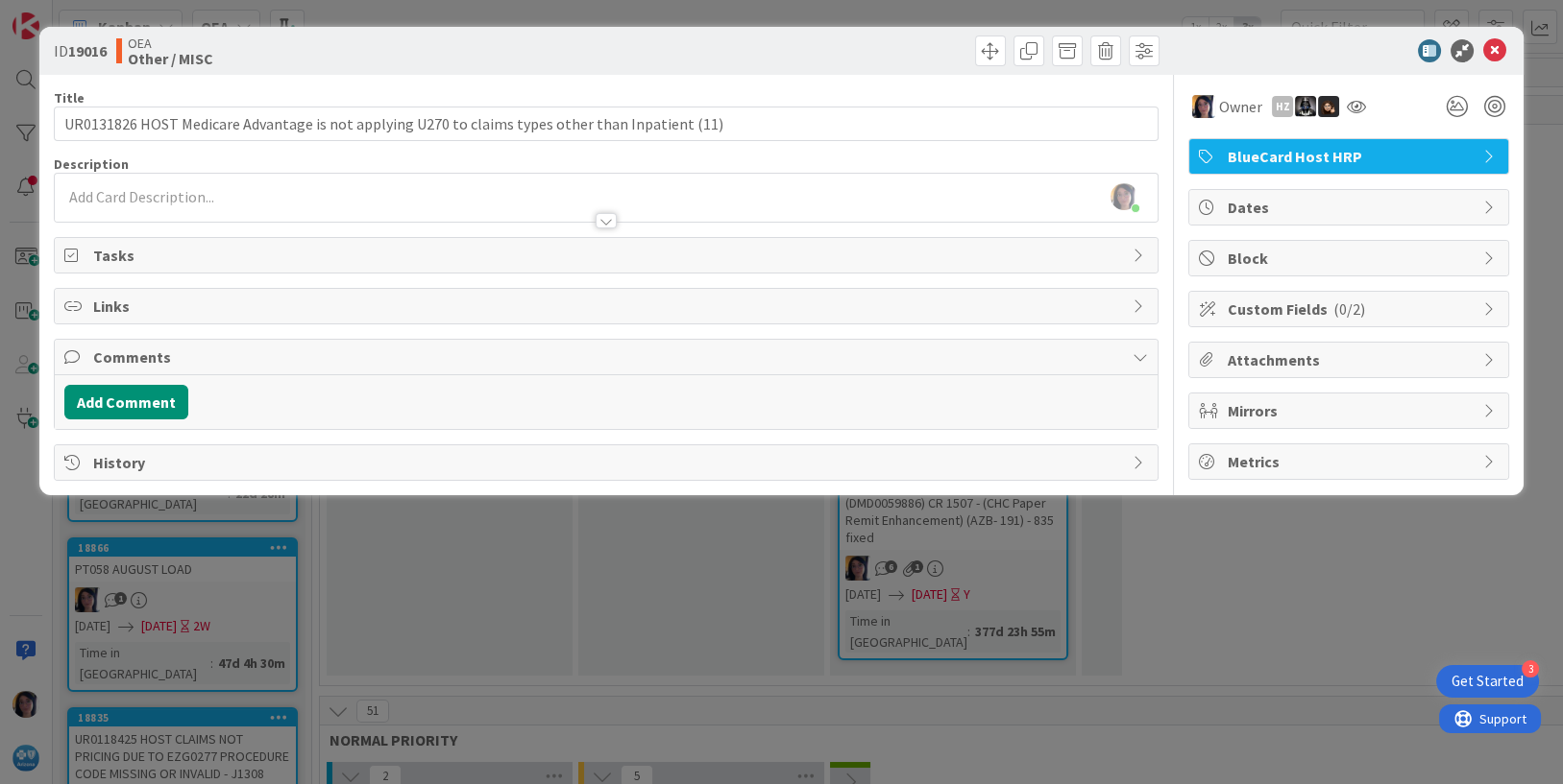
scroll to position [0, 0]
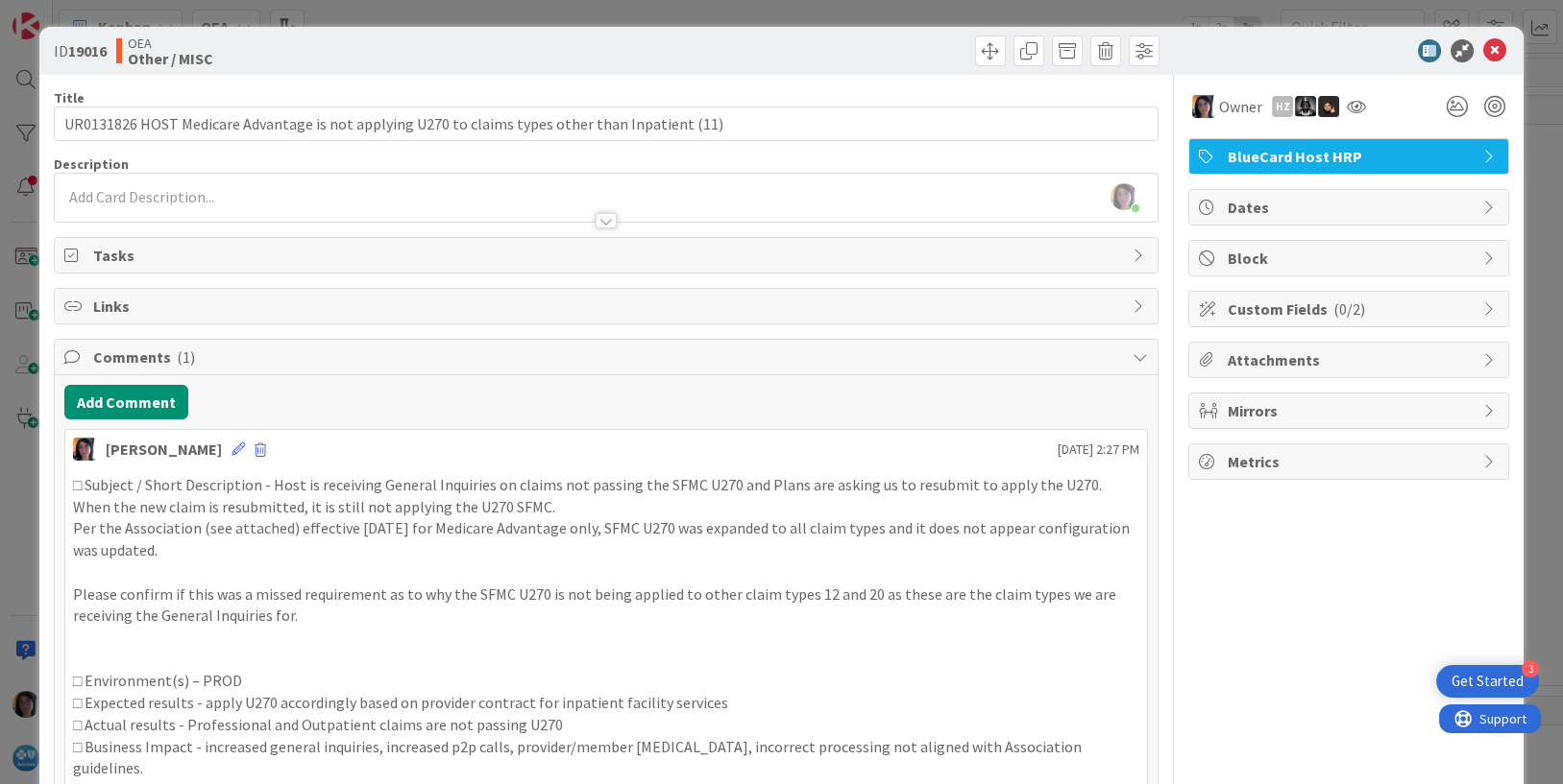
click at [1249, 348] on span "Attachments" at bounding box center [1350, 359] width 246 height 23
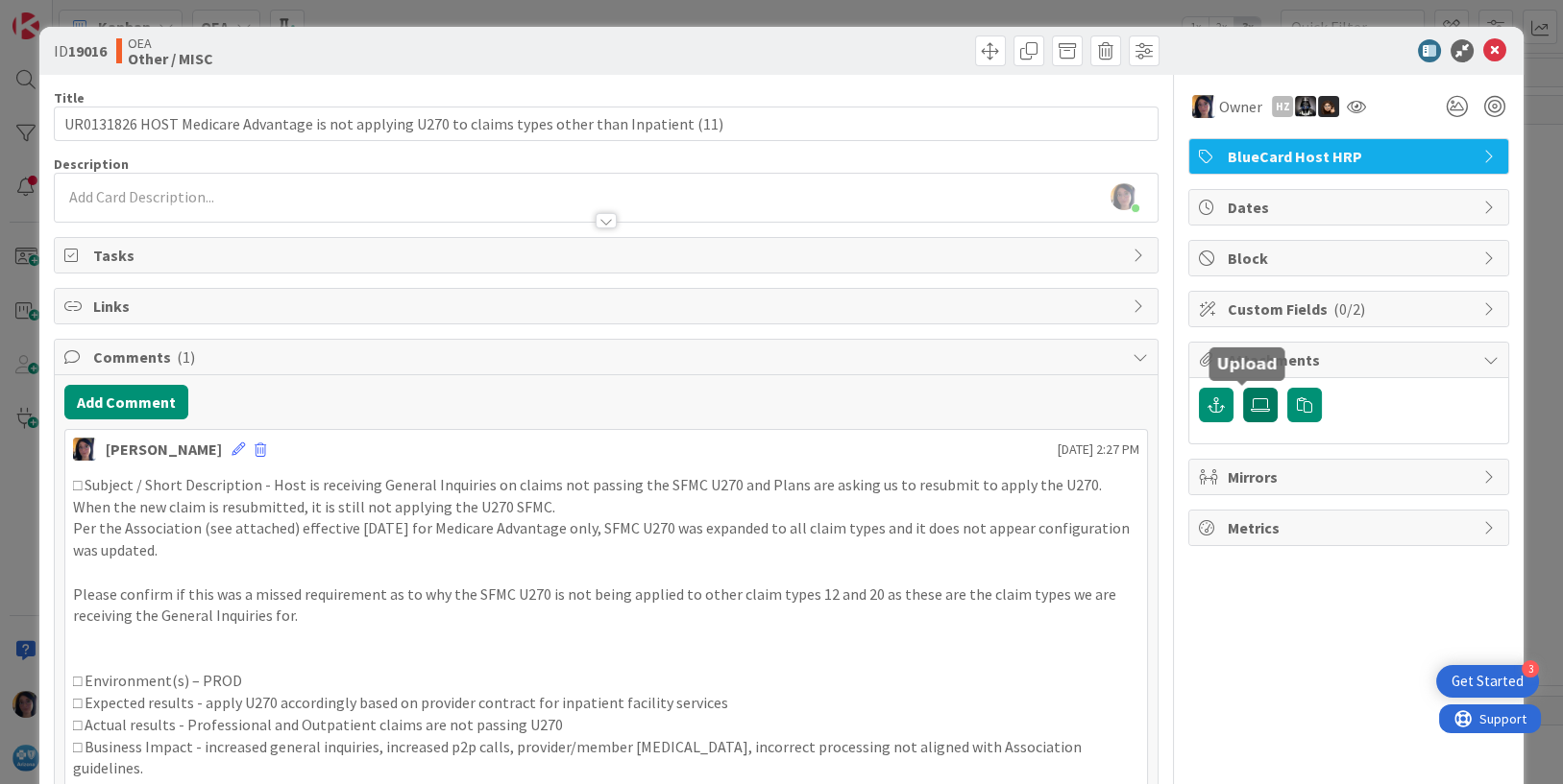
click at [1243, 405] on label at bounding box center [1260, 404] width 34 height 34
click at [1243, 388] on input "file" at bounding box center [1243, 388] width 0 height 0
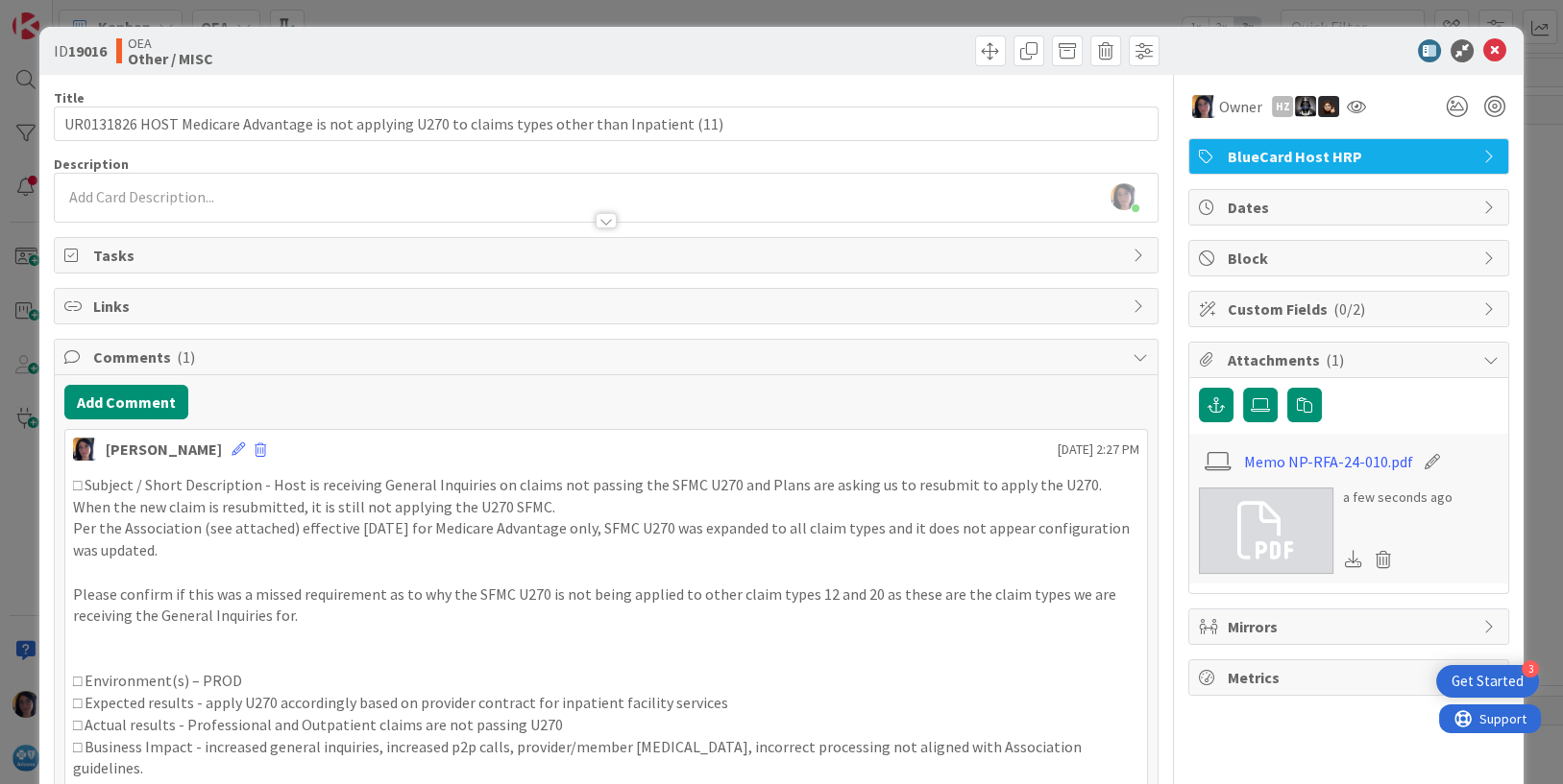
click at [195, 194] on div "[PERSON_NAME] just joined" at bounding box center [606, 198] width 1103 height 48
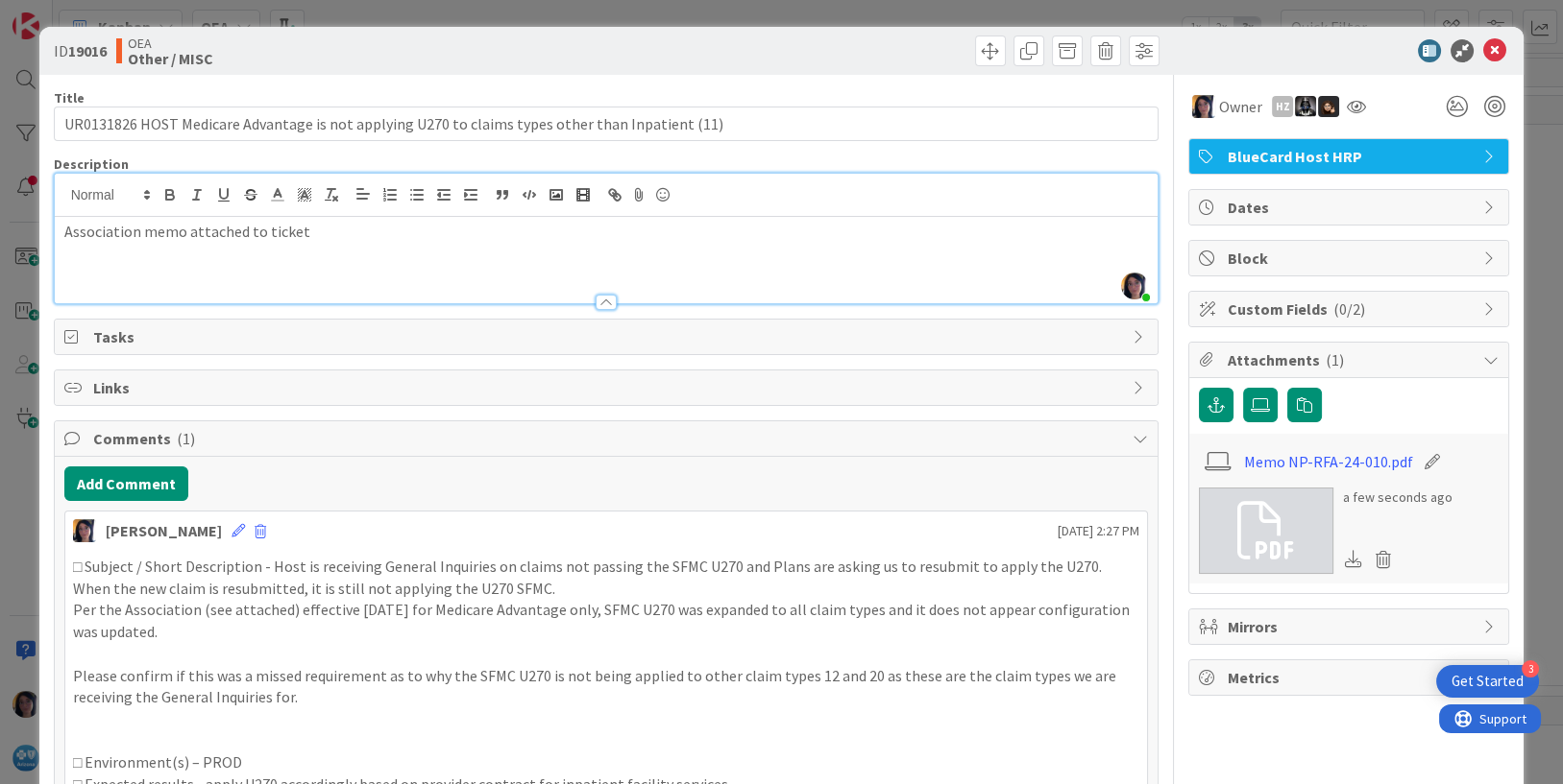
click at [1227, 207] on span "Dates" at bounding box center [1350, 207] width 246 height 23
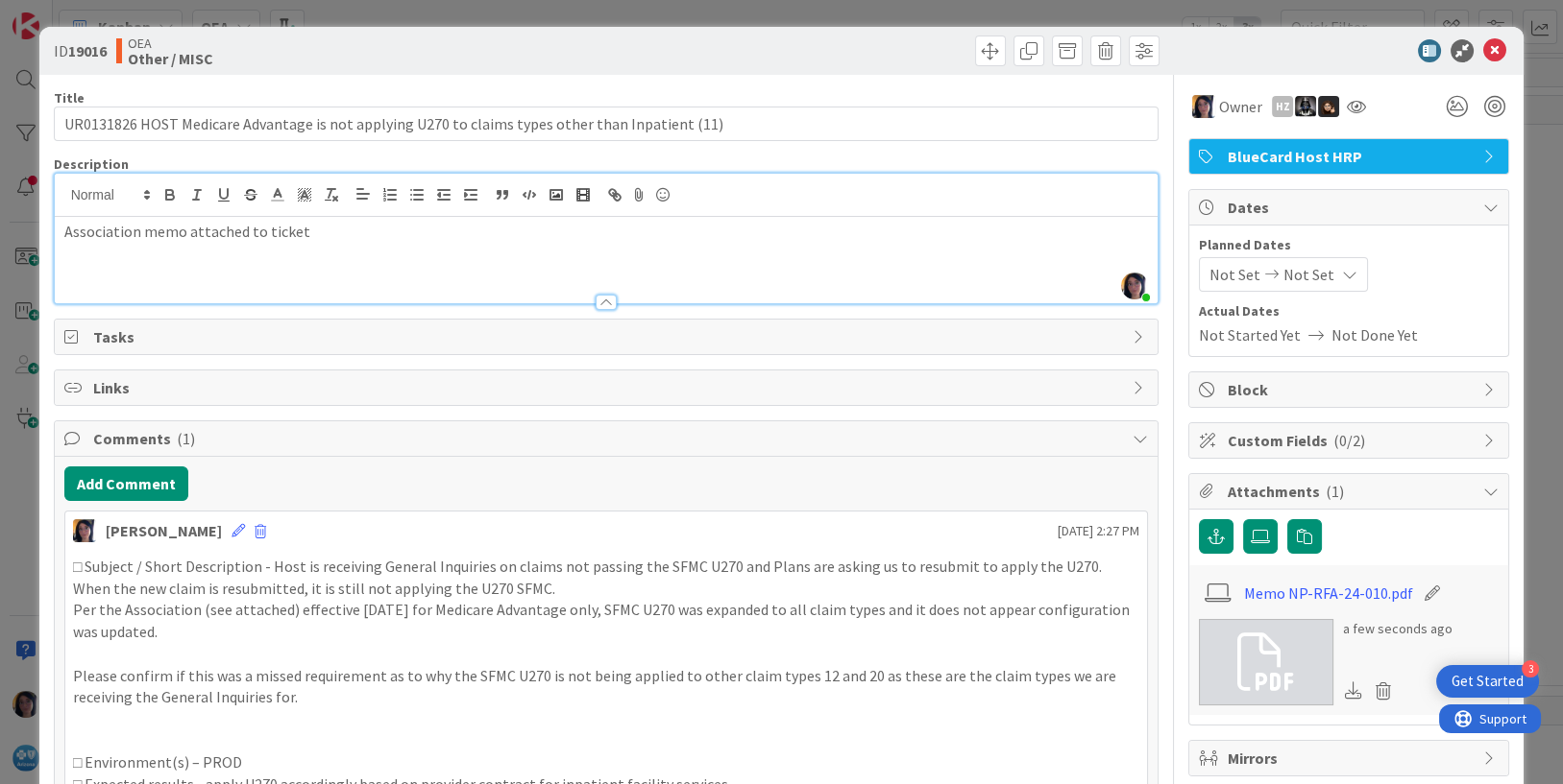
click at [1223, 267] on span "Not Set" at bounding box center [1235, 273] width 51 height 23
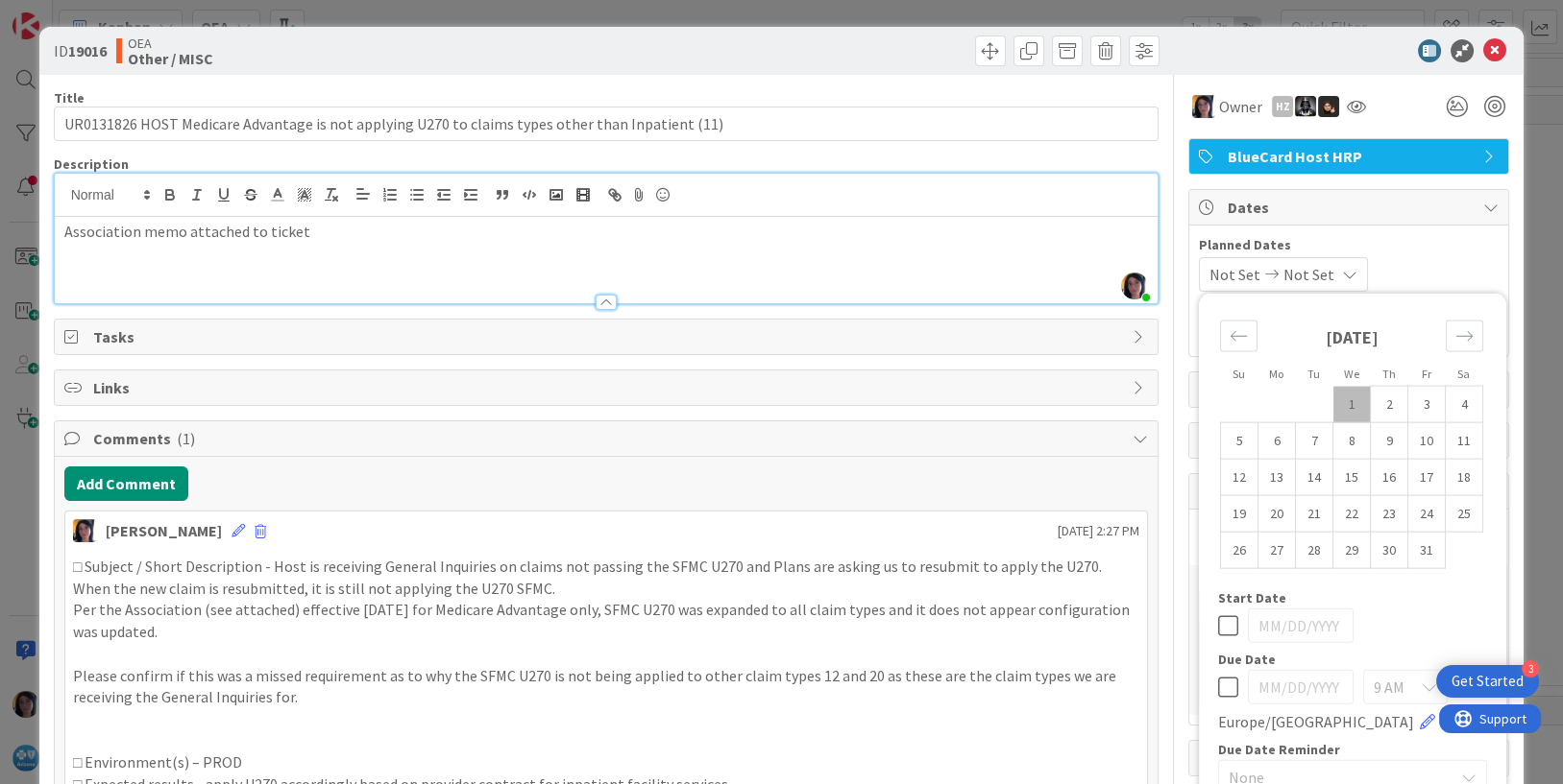
click at [1333, 396] on td "1" at bounding box center [1351, 403] width 37 height 36
type input "[DATE]"
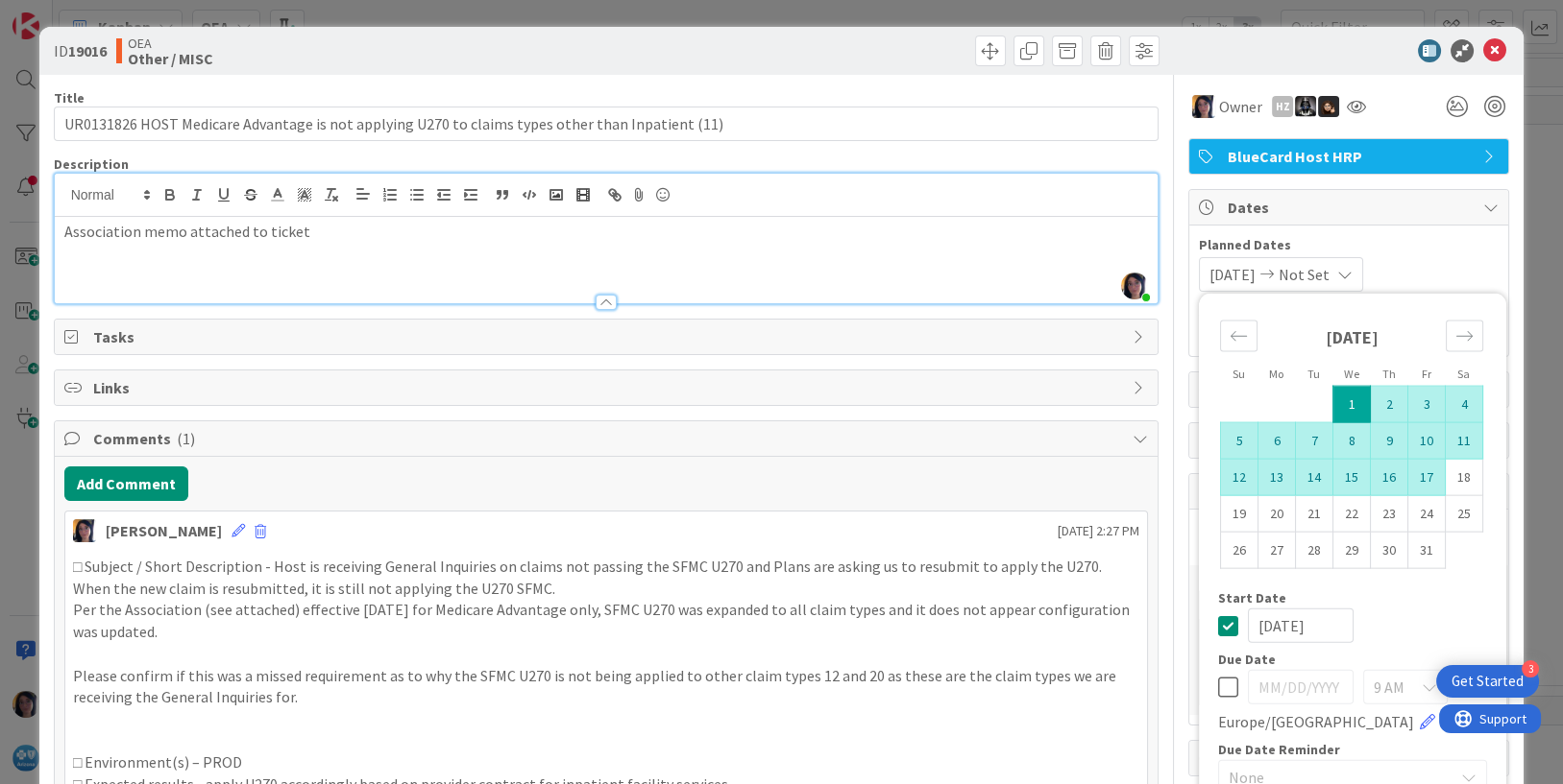
click at [1408, 473] on td "17" at bounding box center [1427, 476] width 37 height 36
type input "[DATE]"
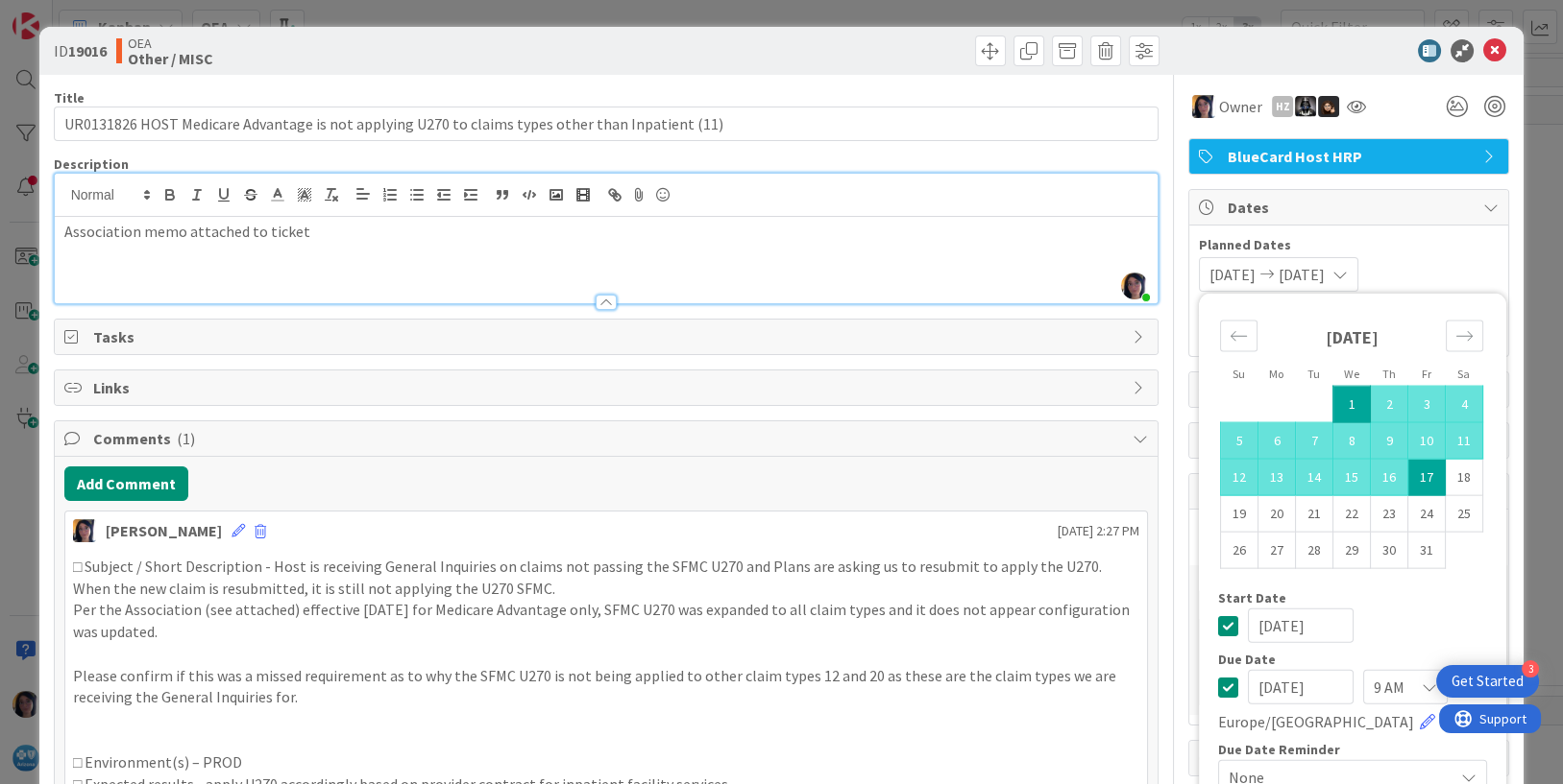
click at [1307, 50] on div at bounding box center [1339, 50] width 340 height 23
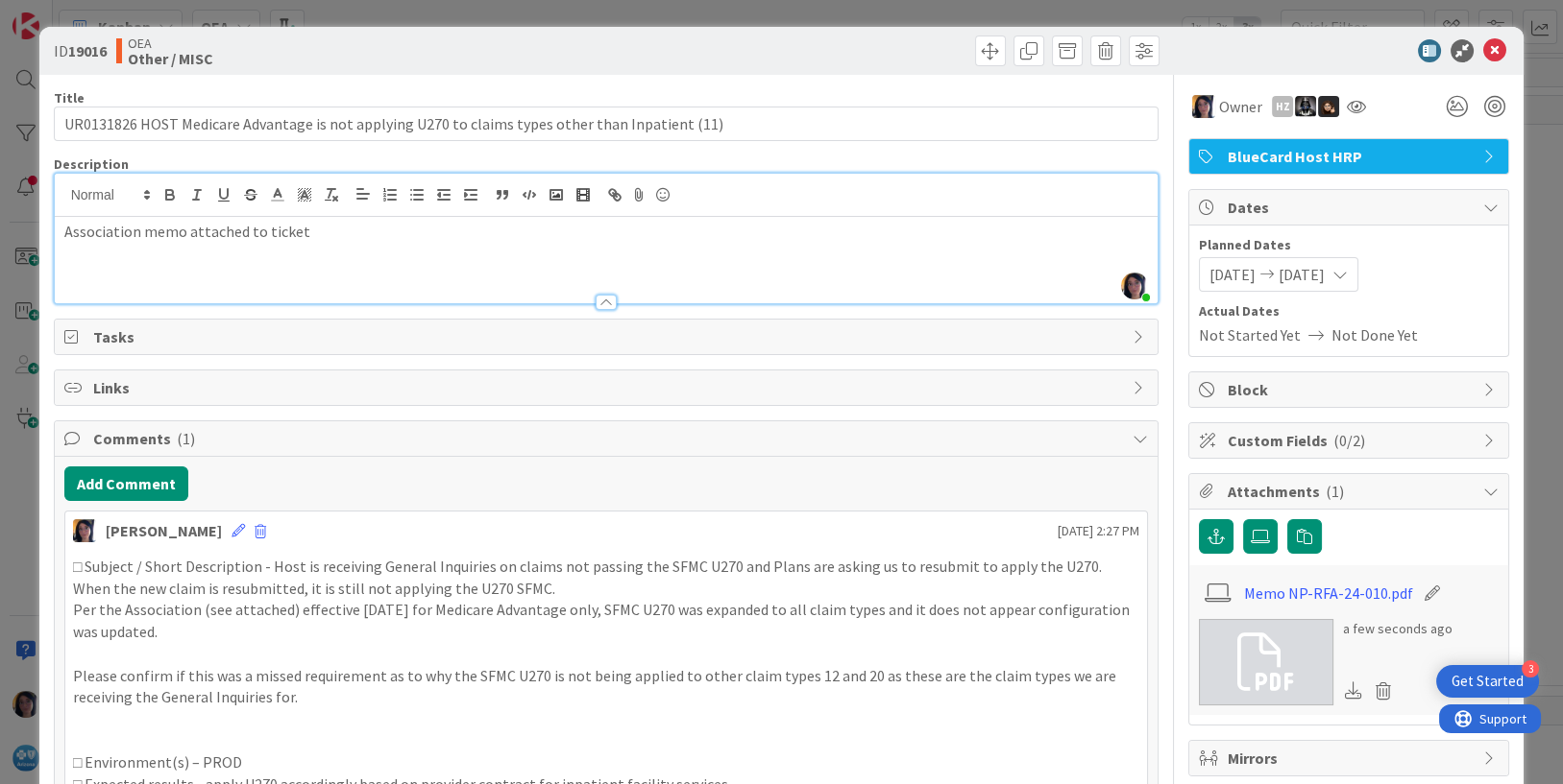
click at [203, 258] on div "Association memo attached to ticket" at bounding box center [606, 261] width 1103 height 87
click at [285, 566] on p "□ Subject / Short Description - Host is receiving General Inquiries on claims n…" at bounding box center [606, 577] width 1067 height 43
drag, startPoint x: 572, startPoint y: 582, endPoint x: 403, endPoint y: 587, distance: 169.1
click at [550, 582] on p "□ Subject / Short Description - Host is receiving General Inquiries on claims n…" at bounding box center [606, 577] width 1067 height 43
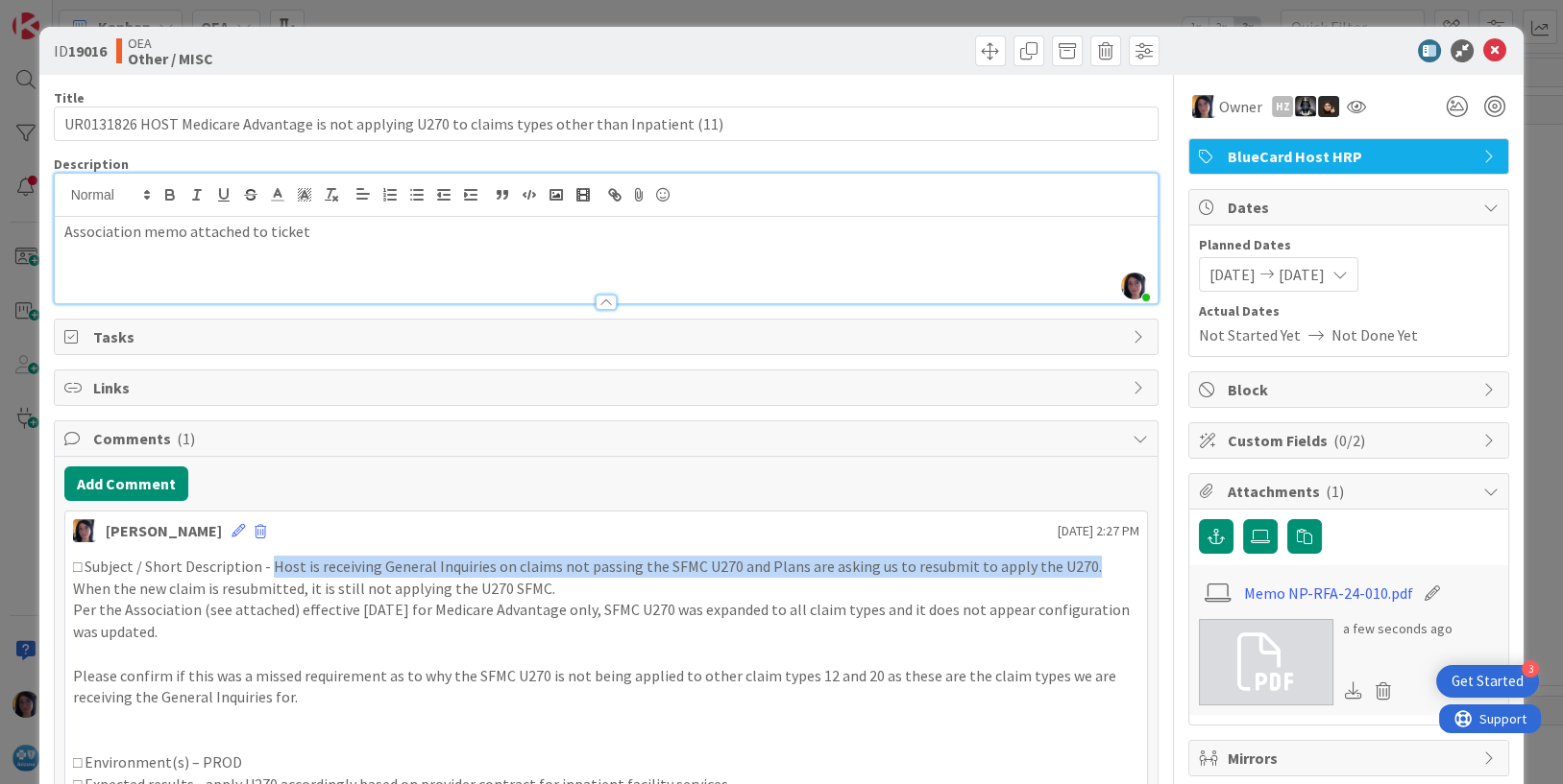
drag, startPoint x: 269, startPoint y: 566, endPoint x: 1073, endPoint y: 559, distance: 804.0
click at [1073, 559] on p "□ Subject / Short Description - Host is receiving General Inquiries on claims n…" at bounding box center [606, 577] width 1067 height 43
copy p "Host is receiving General Inquiries on claims not passing the SFMC U270 and Pla…"
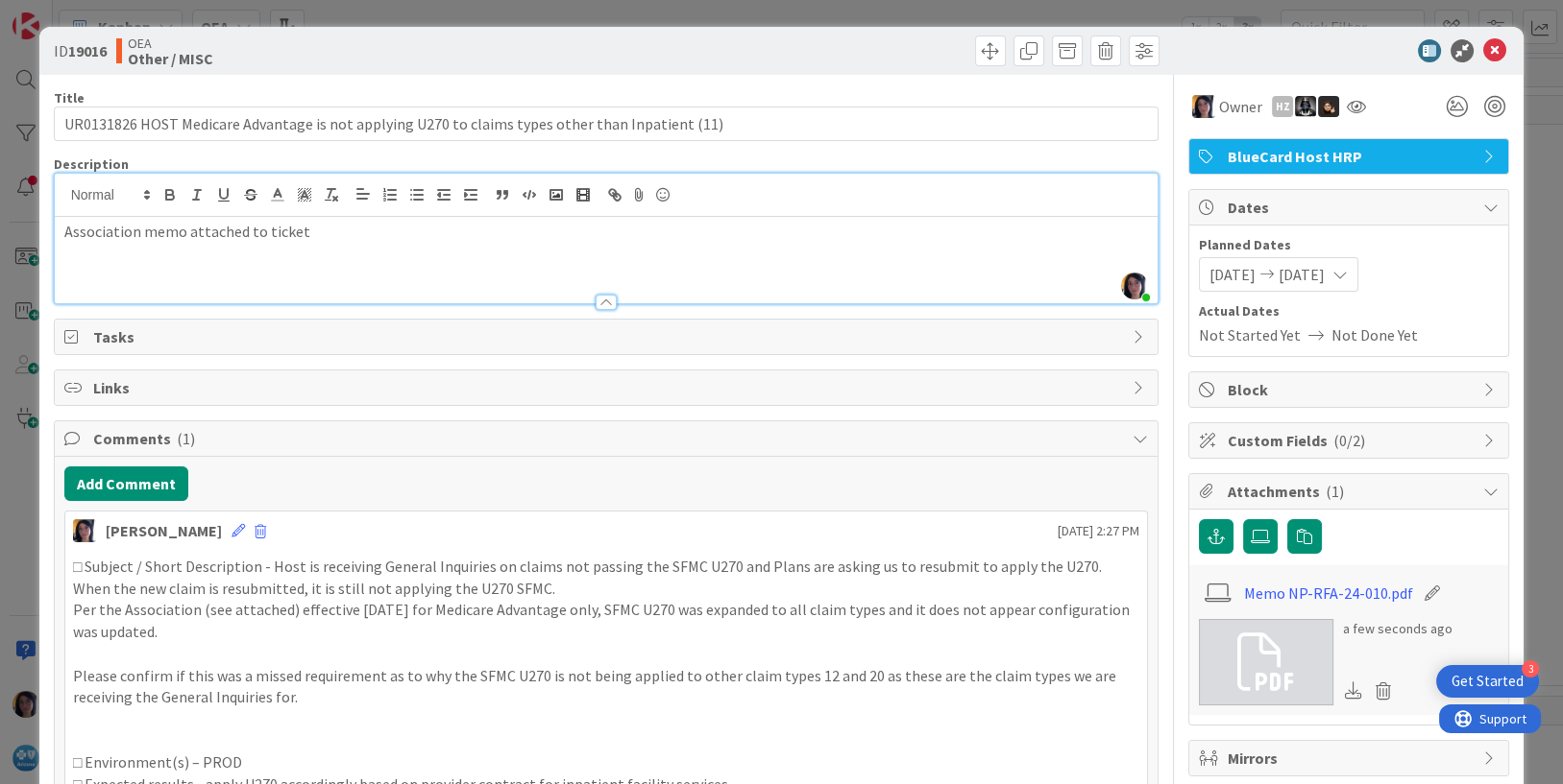
click at [213, 633] on p "Per the Association (see attached) effective [DATE] for Medicare Advantage only…" at bounding box center [606, 621] width 1067 height 43
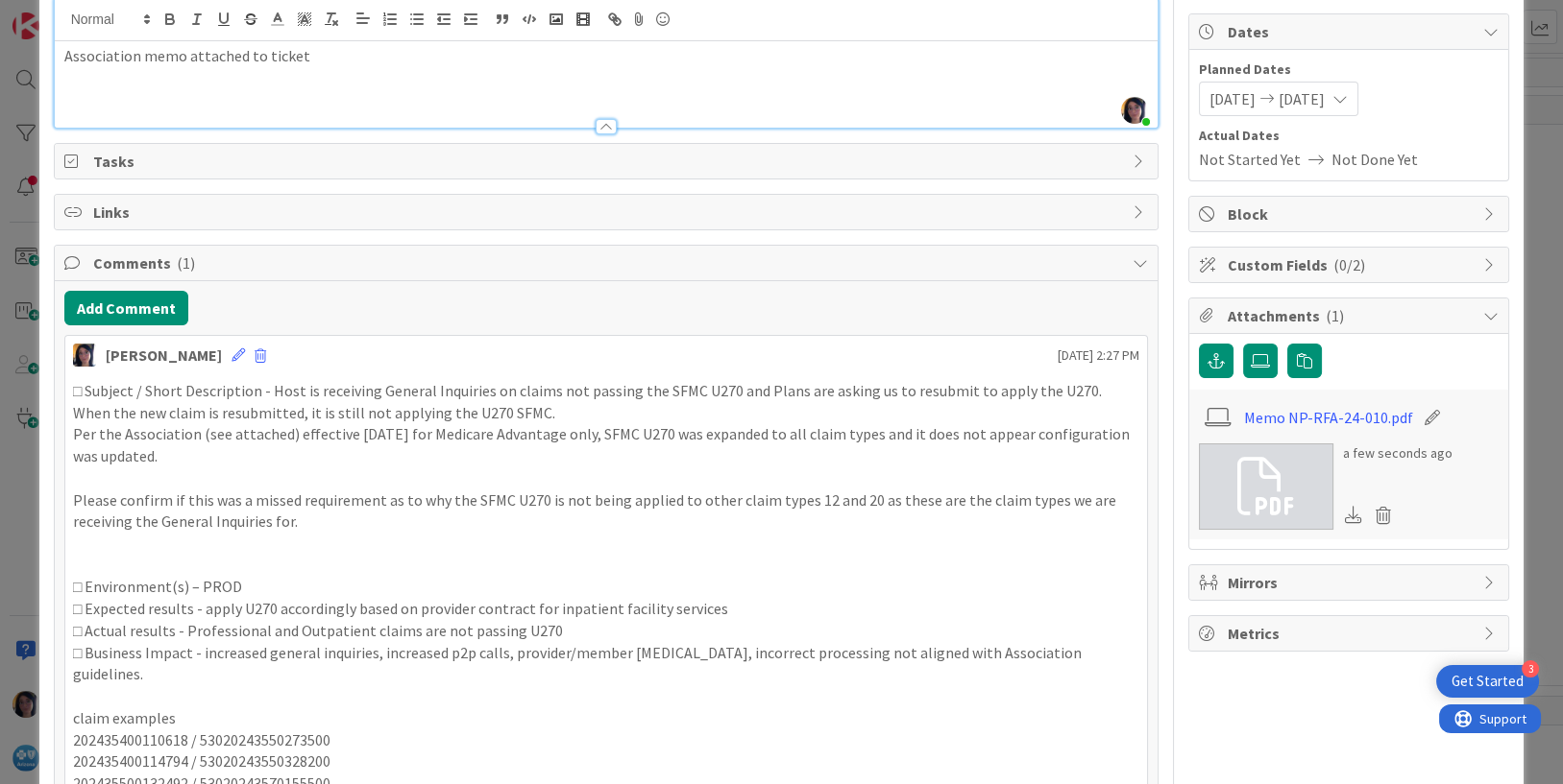
scroll to position [240, 0]
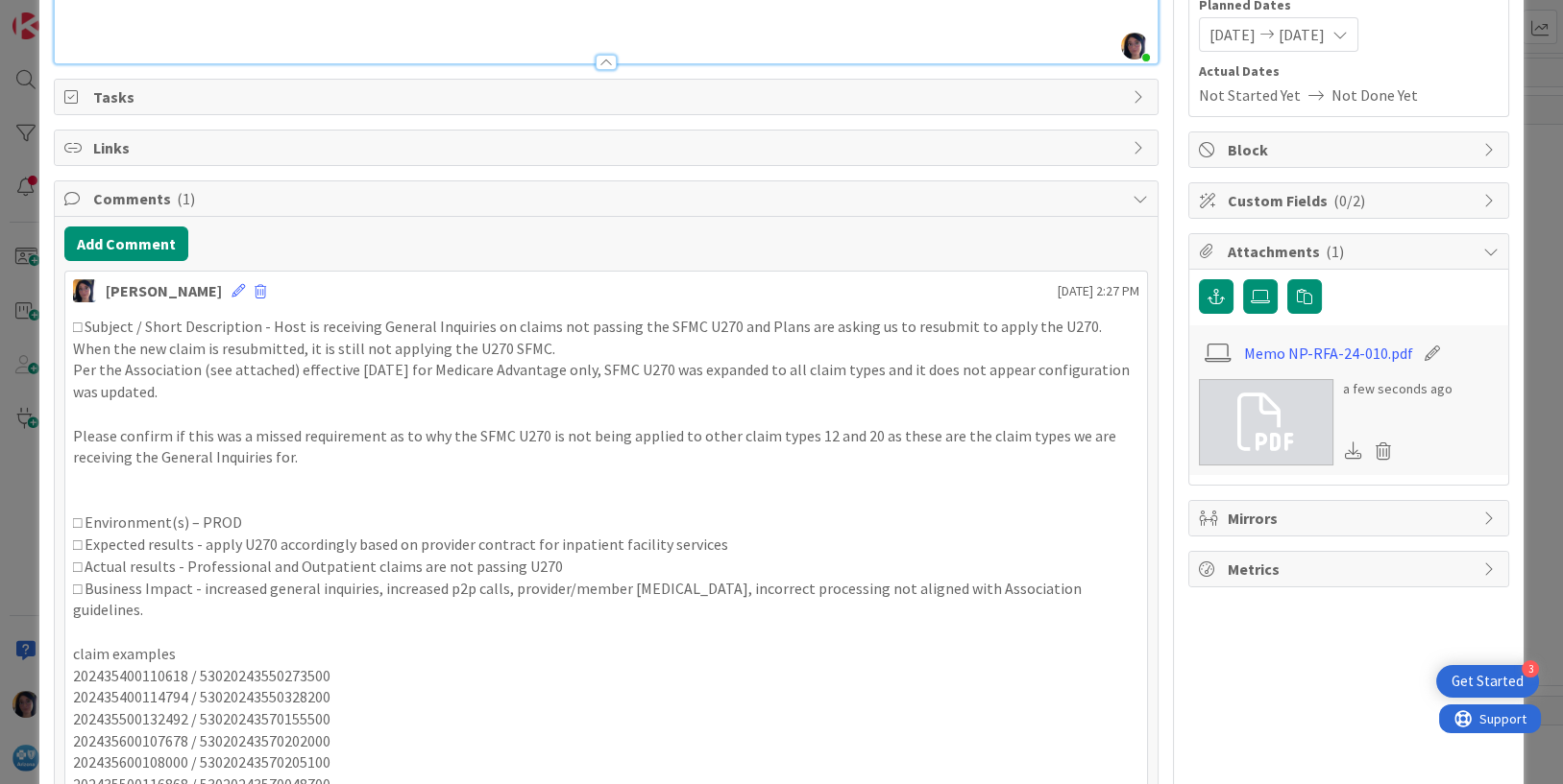
drag, startPoint x: 373, startPoint y: 329, endPoint x: 418, endPoint y: 381, distance: 68.8
click at [418, 381] on div "□ Subject / Short Description - Host is receiving General Inquiries on claims n…" at bounding box center [606, 632] width 1067 height 633
drag, startPoint x: 267, startPoint y: 324, endPoint x: 325, endPoint y: 388, distance: 86.4
click at [325, 388] on div "□ Subject / Short Description - Host is receiving General Inquiries on claims n…" at bounding box center [606, 632] width 1067 height 633
copy div "Host is receiving General Inquiries on claims not passing the SFMC U270 and Pla…"
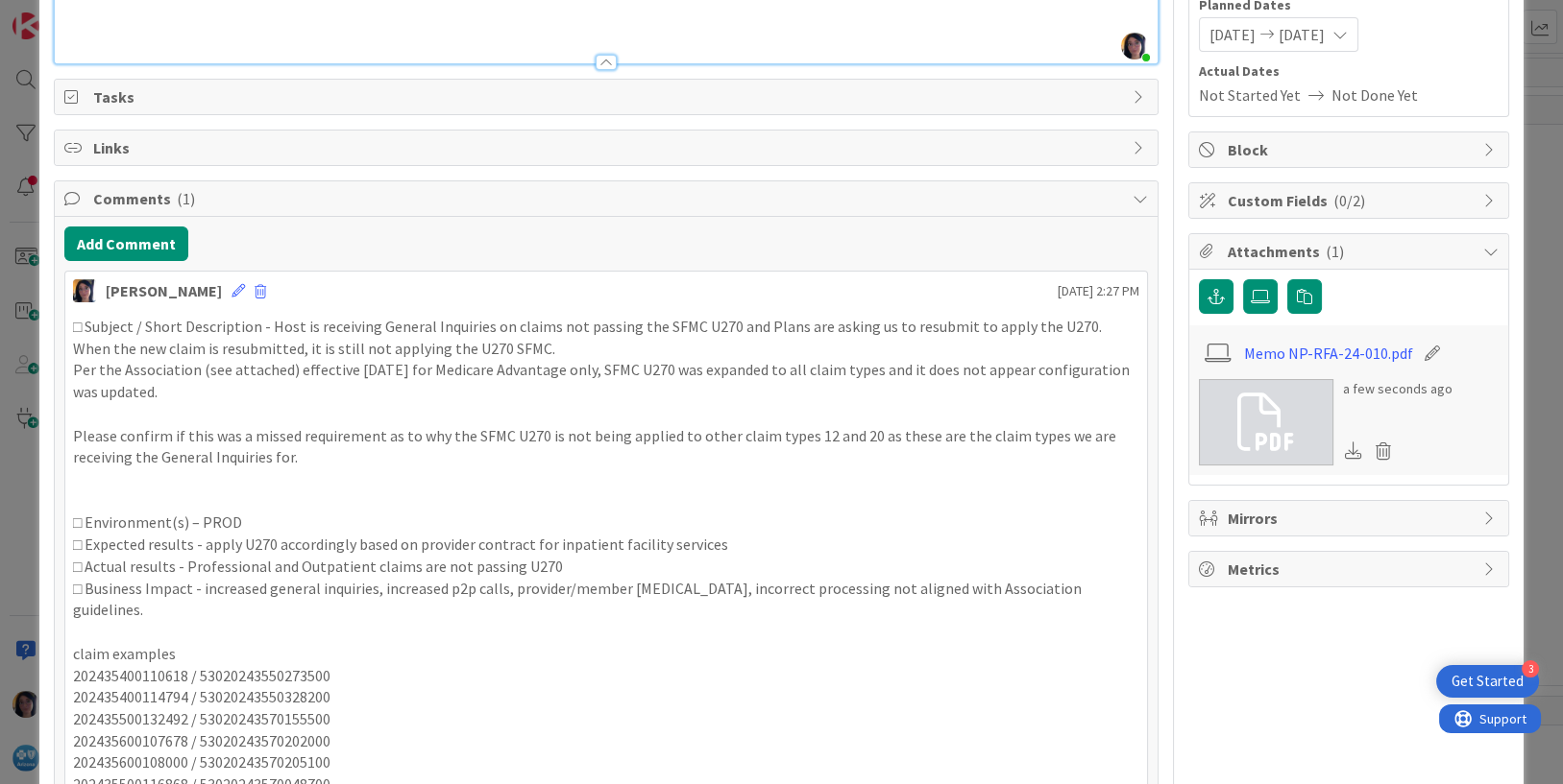
click at [925, 529] on p "□ Environment(s) – PROD" at bounding box center [606, 522] width 1067 height 22
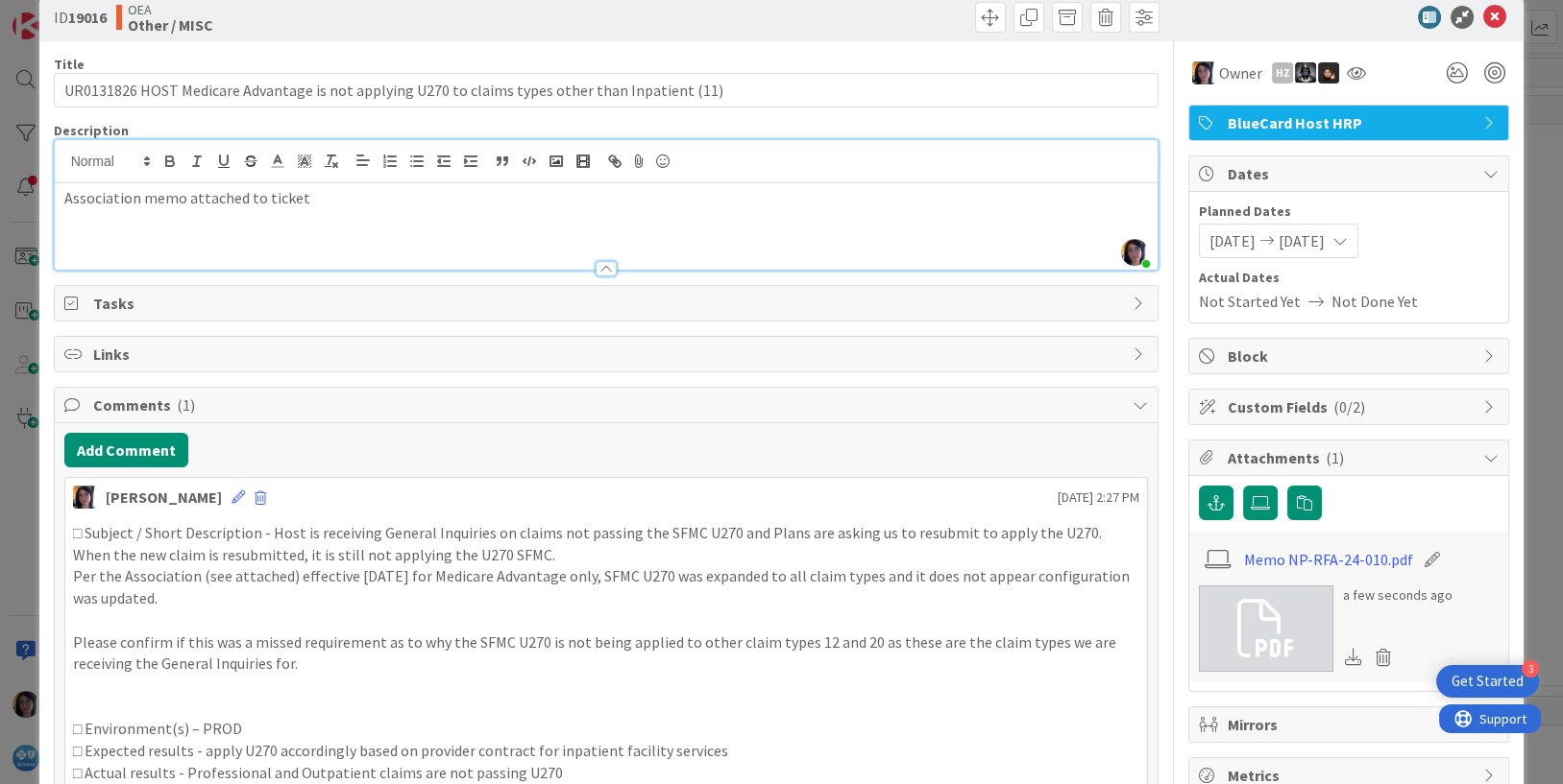
scroll to position [0, 0]
